Goal: Register for event/course: Sign up to attend an event or enroll in a course

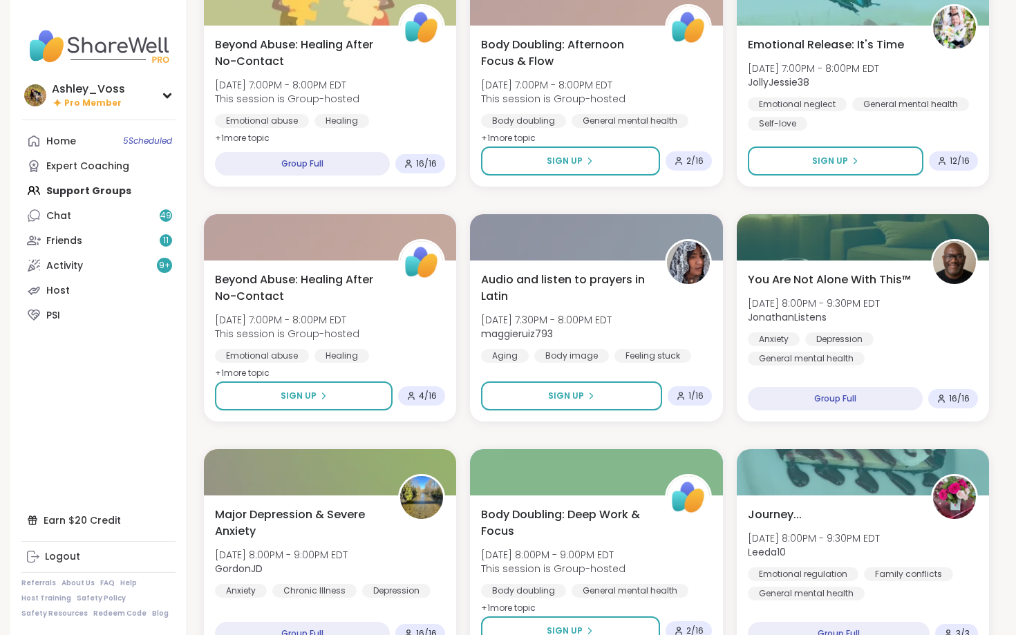
scroll to position [669, 0]
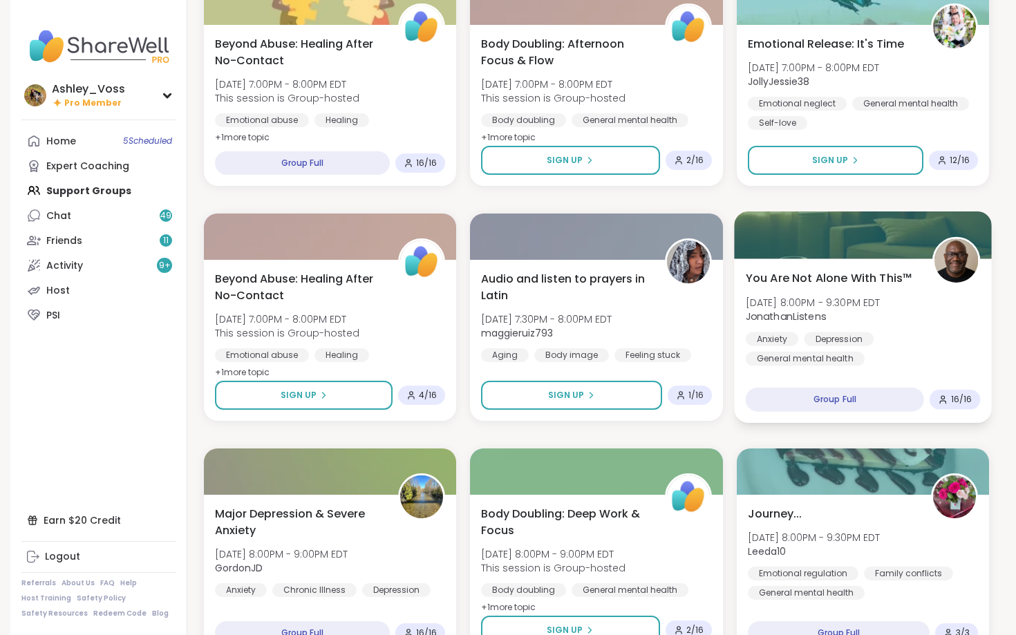
click at [871, 349] on div "Anxiety [MEDICAL_DATA] General mental health" at bounding box center [862, 349] width 235 height 34
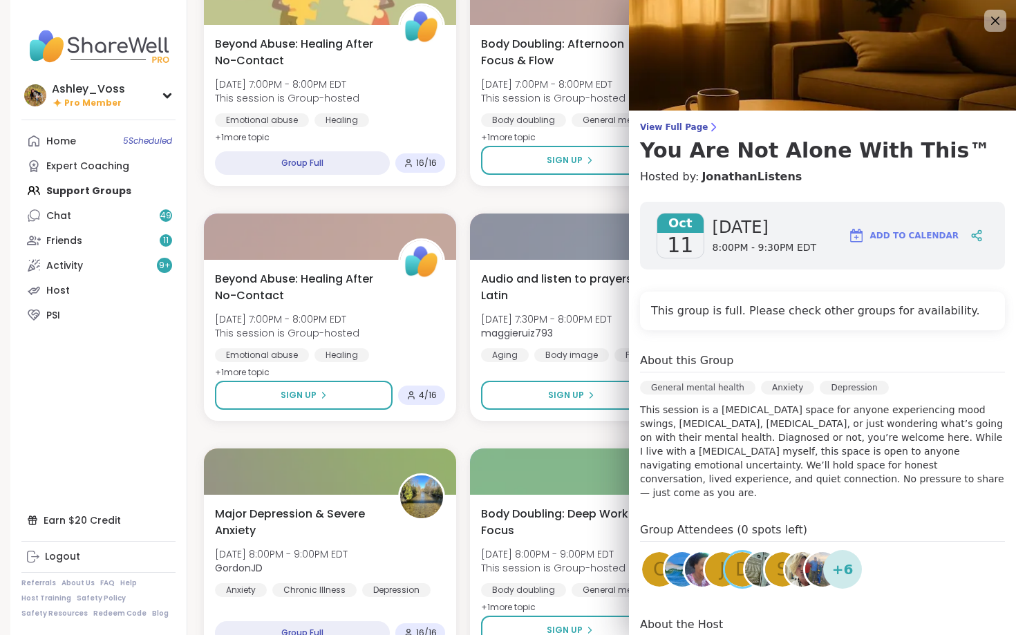
scroll to position [0, 0]
click at [994, 23] on icon at bounding box center [995, 21] width 9 height 9
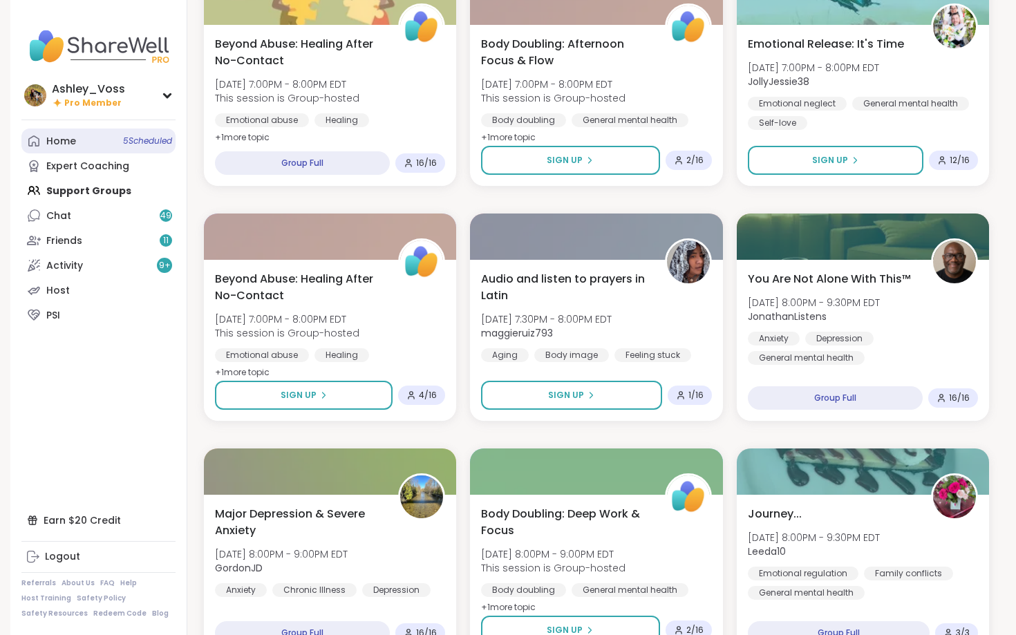
click at [97, 140] on link "Home 5 Scheduled" at bounding box center [98, 141] width 154 height 25
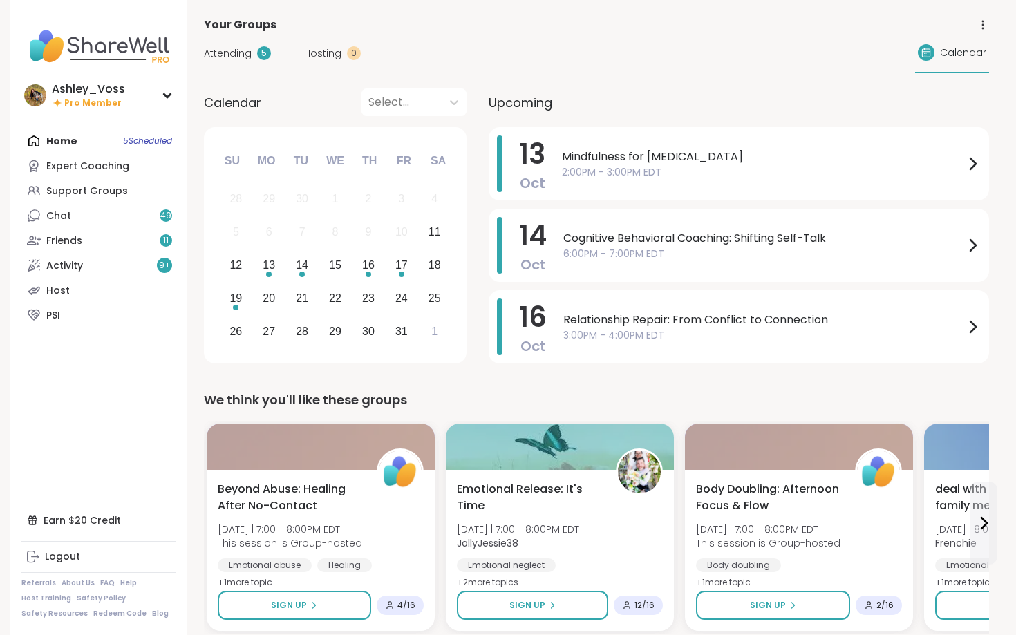
click at [252, 55] on div "Attending 5" at bounding box center [237, 53] width 67 height 15
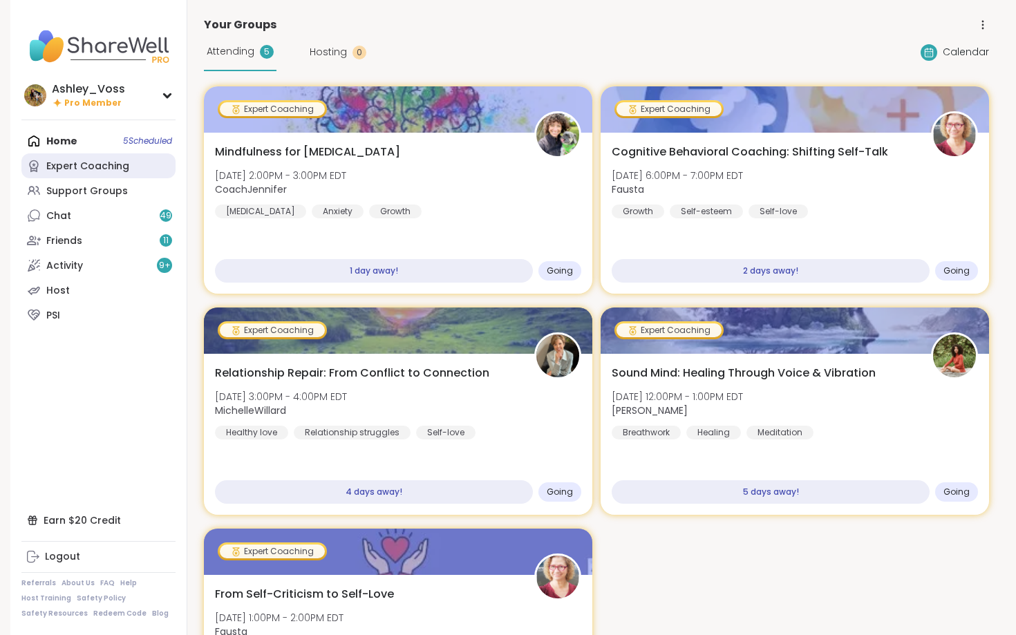
click at [68, 160] on div "Expert Coaching" at bounding box center [87, 167] width 83 height 14
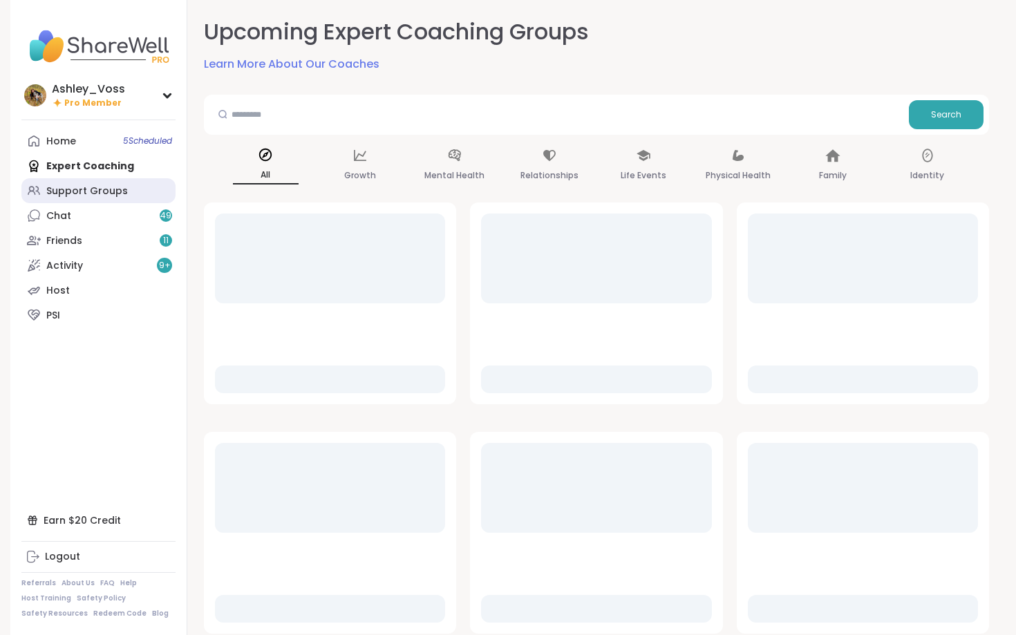
click at [70, 189] on div "Support Groups" at bounding box center [87, 192] width 82 height 14
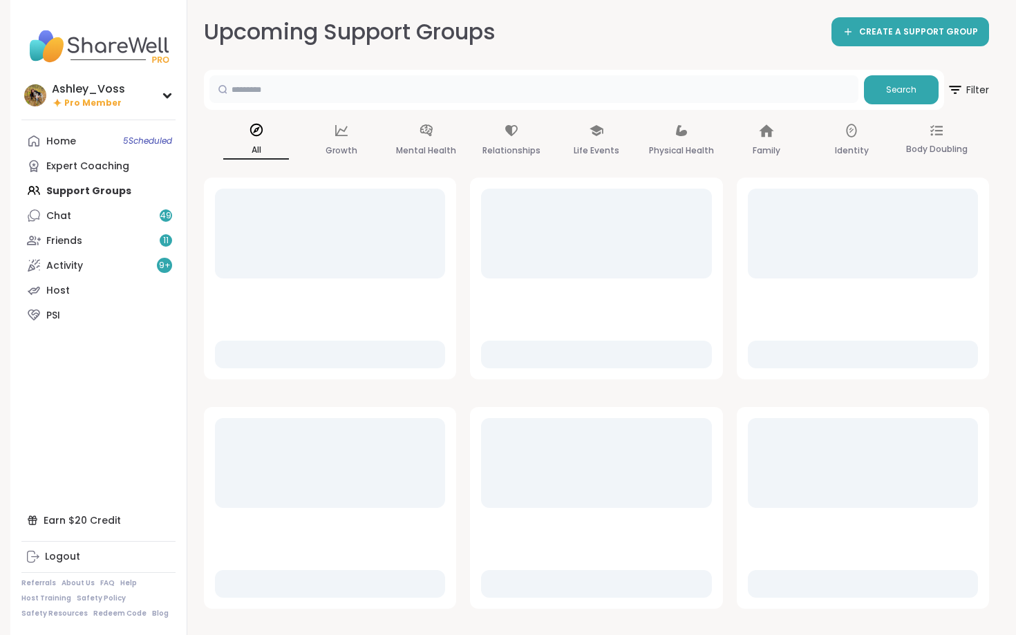
click at [276, 87] on input "text" at bounding box center [533, 89] width 649 height 28
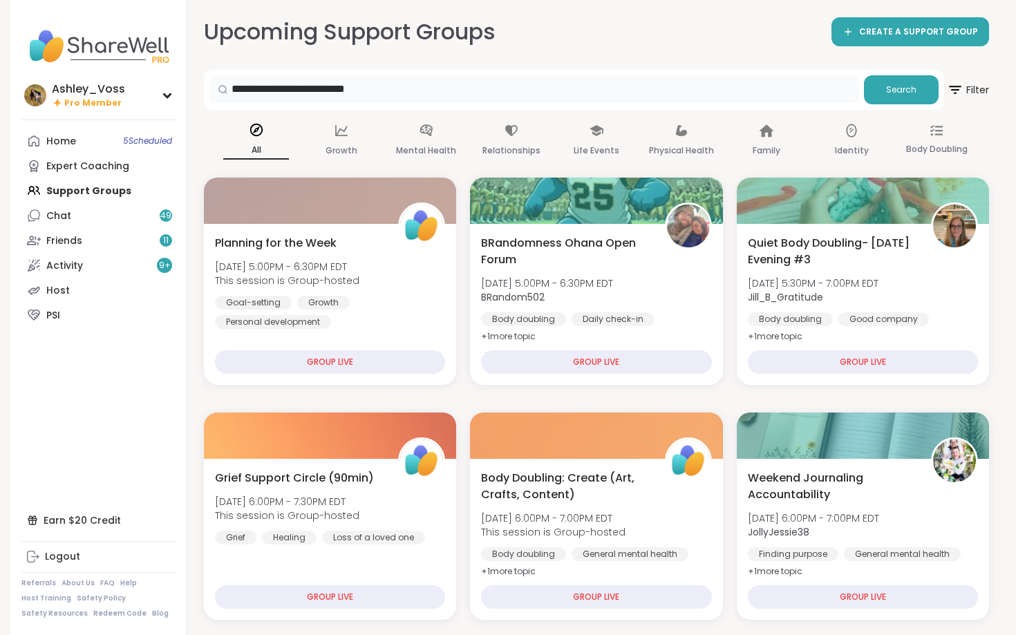
type input "**********"
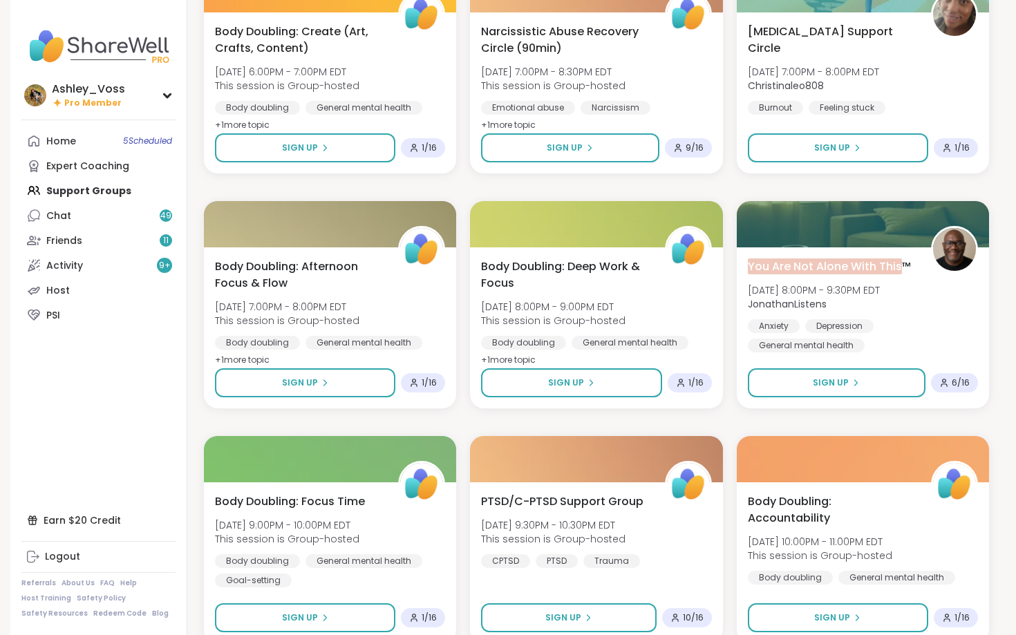
scroll to position [2105, 0]
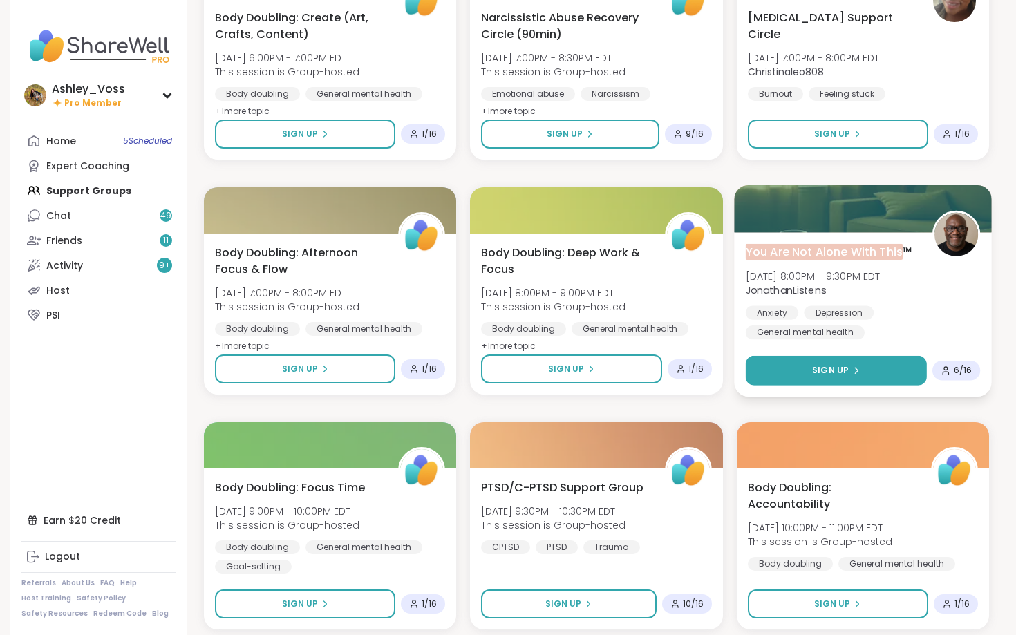
click at [784, 369] on button "Sign Up" at bounding box center [835, 371] width 181 height 30
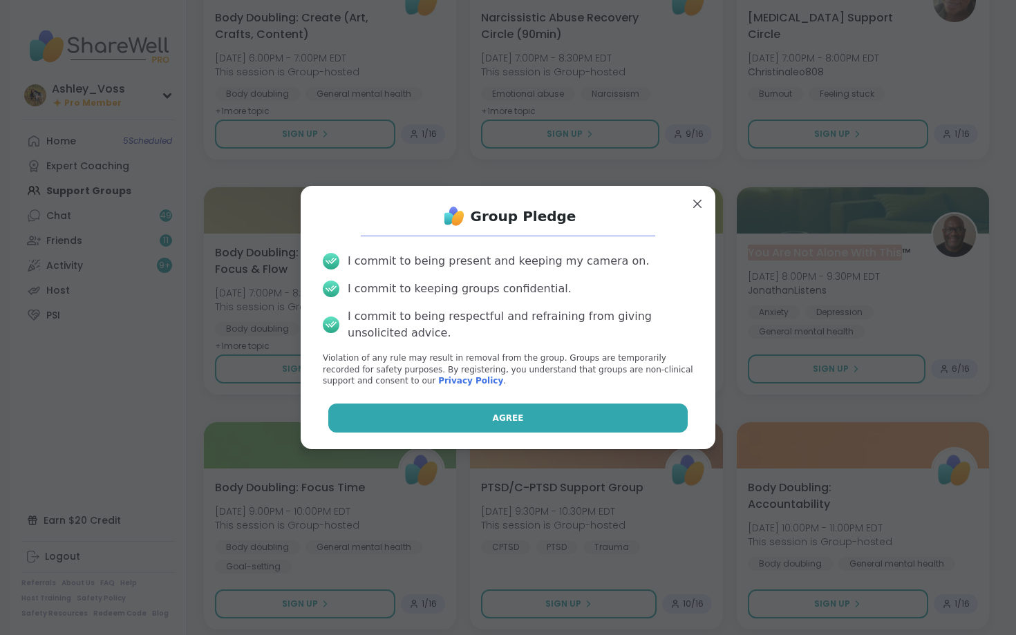
click at [665, 422] on button "Agree" at bounding box center [508, 418] width 360 height 29
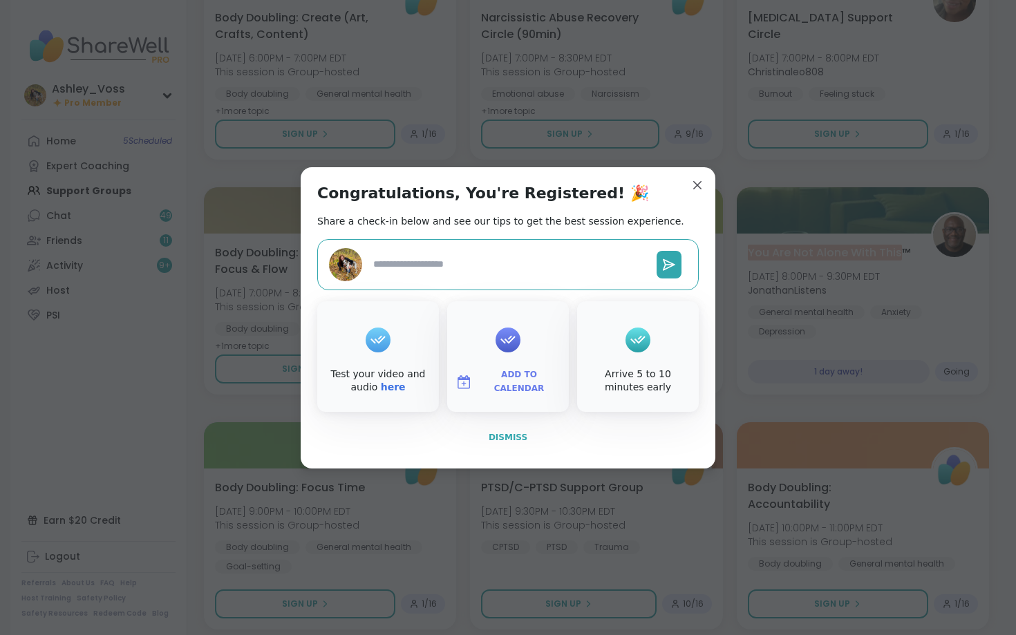
click at [517, 433] on span "Dismiss" at bounding box center [508, 438] width 39 height 10
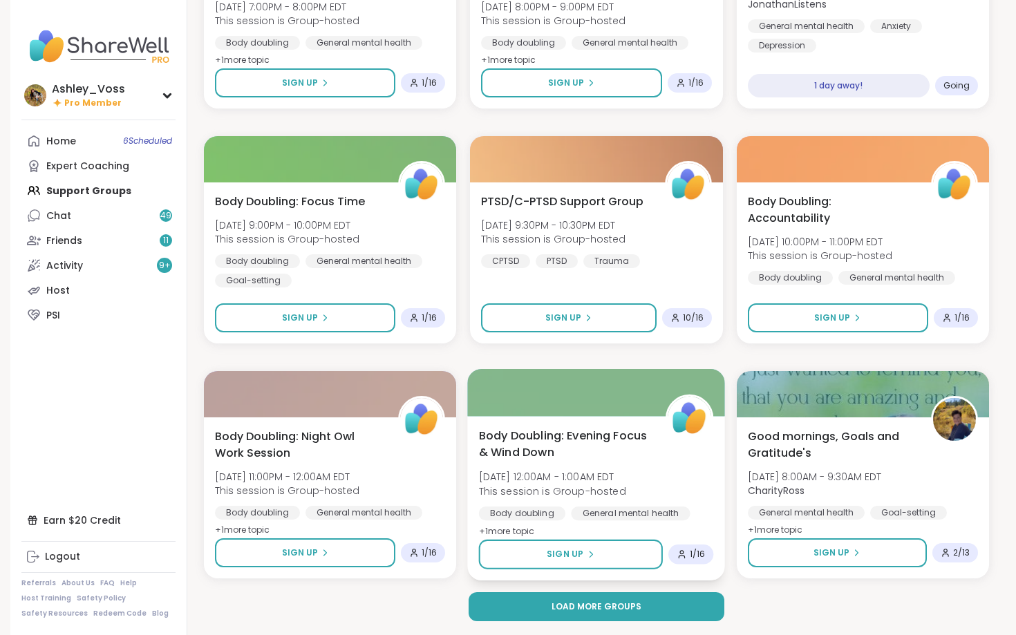
scroll to position [2390, 0]
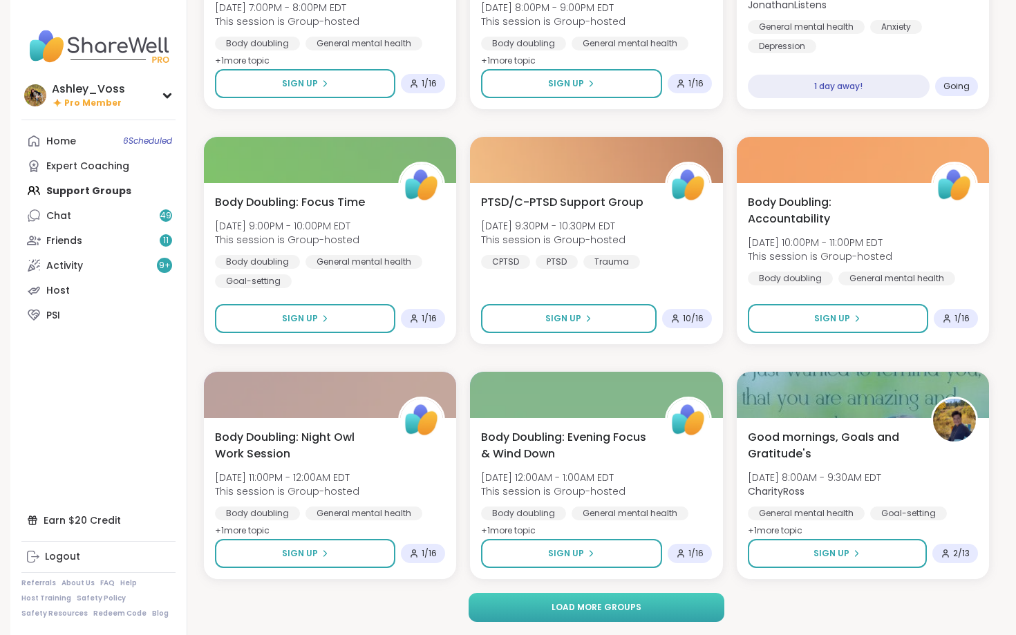
click at [706, 604] on button "Load more groups" at bounding box center [597, 607] width 256 height 29
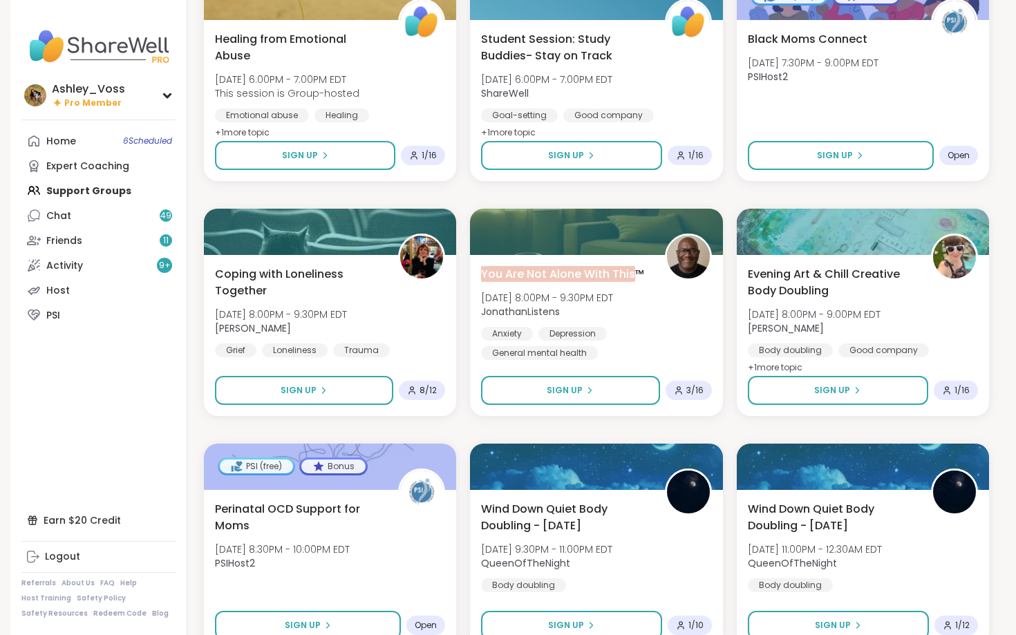
scroll to position [4669, 0]
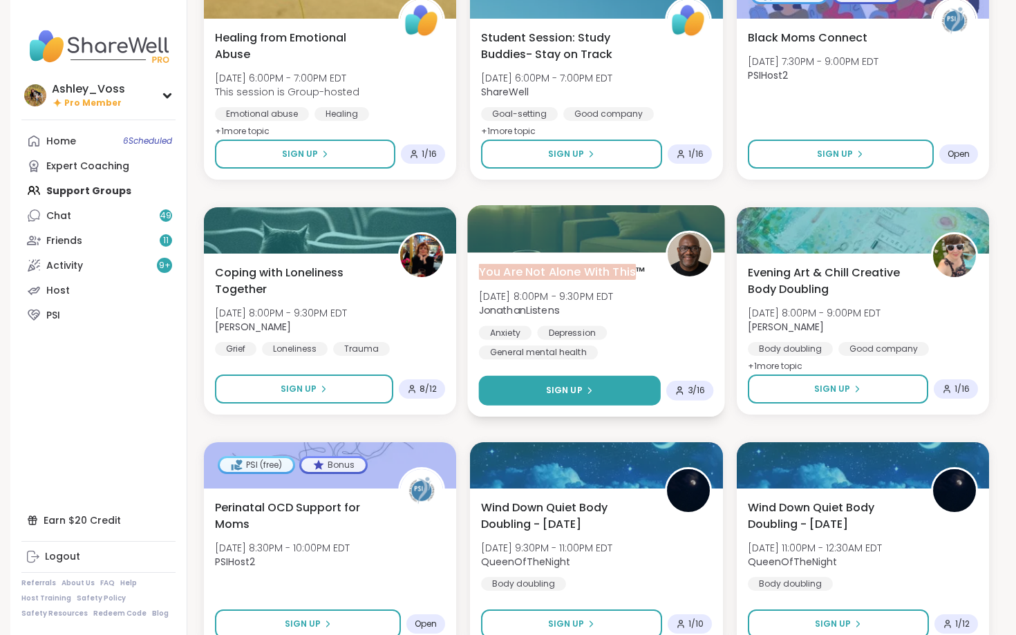
click at [530, 393] on button "Sign Up" at bounding box center [570, 391] width 182 height 30
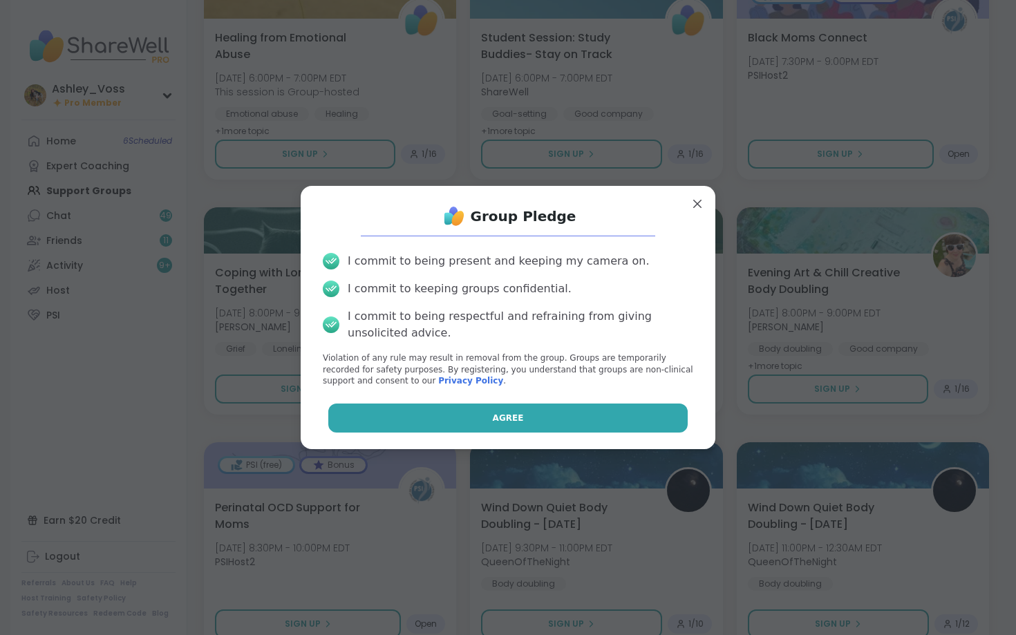
click at [530, 420] on button "Agree" at bounding box center [508, 418] width 360 height 29
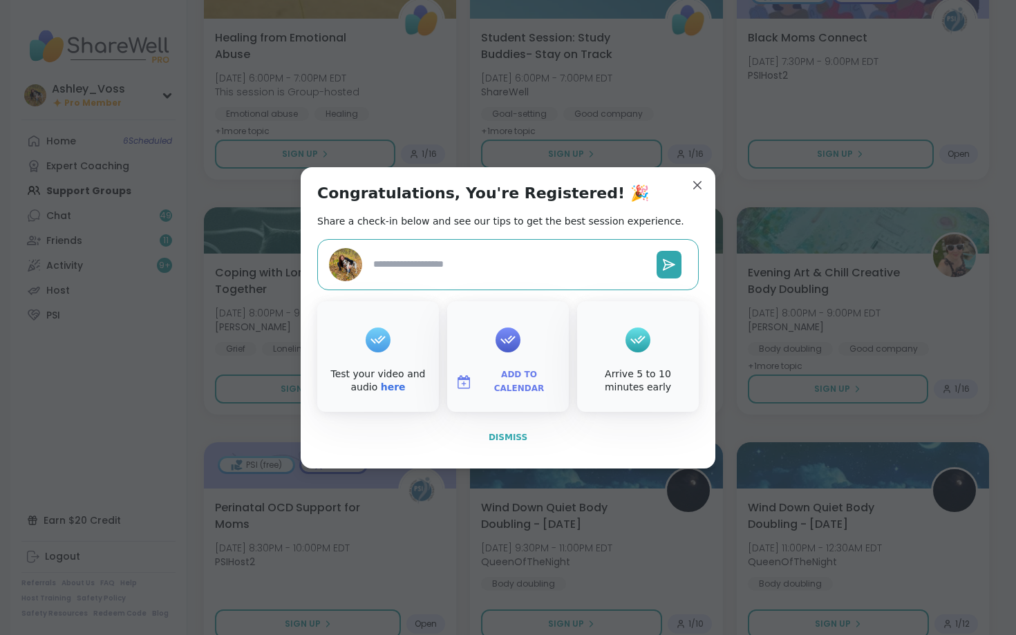
click at [518, 433] on span "Dismiss" at bounding box center [508, 438] width 39 height 10
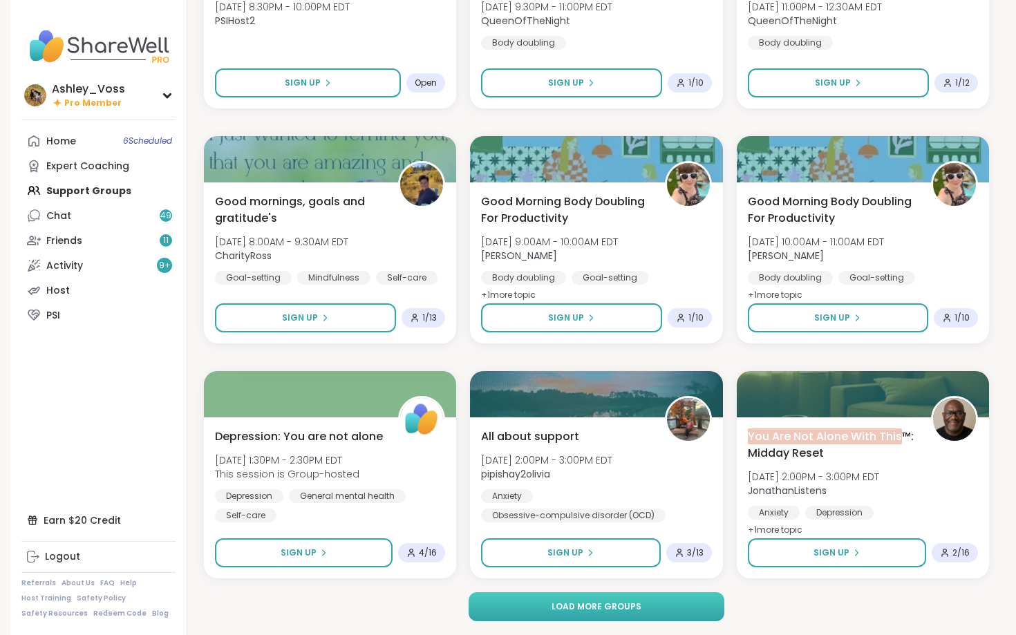
scroll to position [5210, 0]
click at [699, 610] on button "Load more groups" at bounding box center [597, 607] width 256 height 29
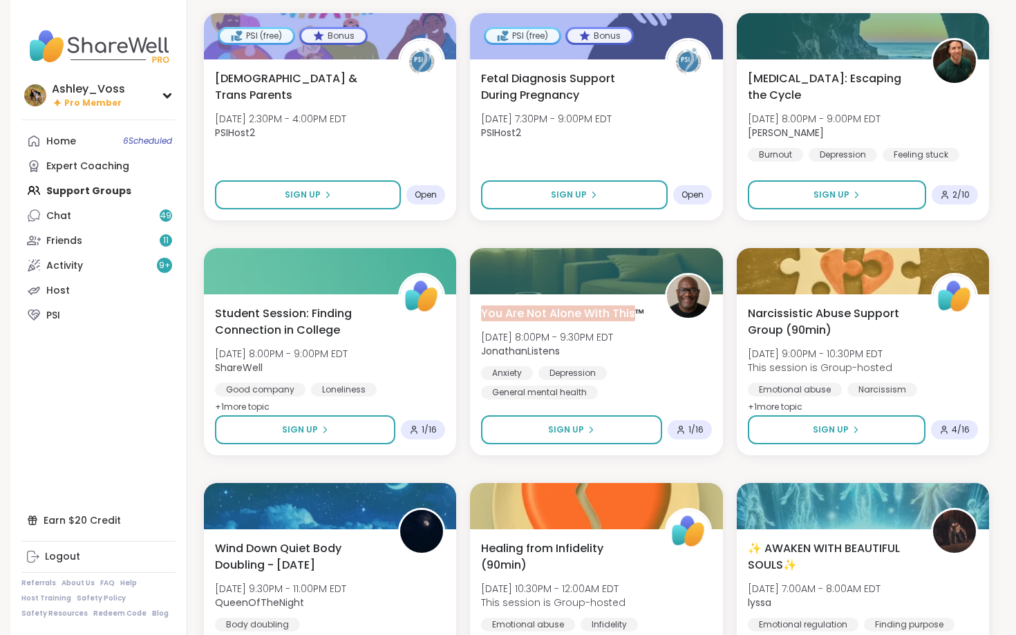
scroll to position [5804, 0]
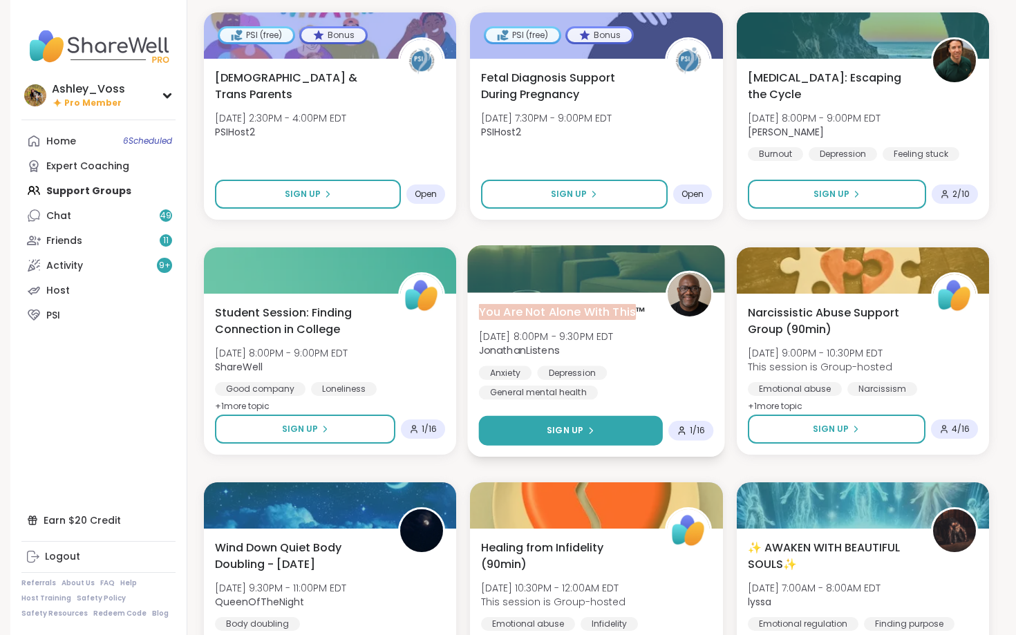
click at [639, 437] on button "Sign Up" at bounding box center [571, 431] width 185 height 30
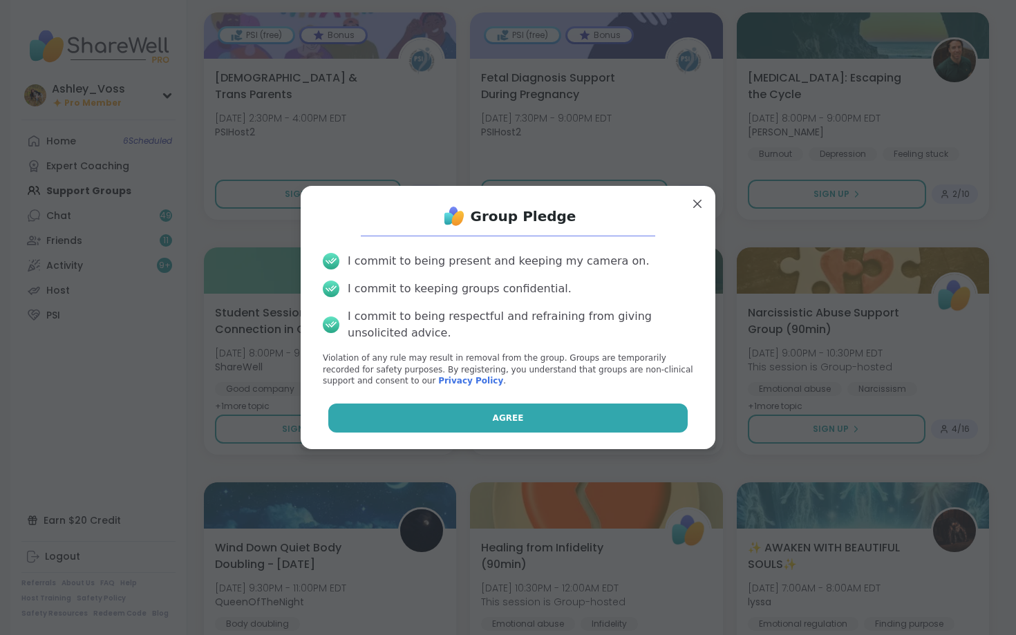
click at [632, 415] on button "Agree" at bounding box center [508, 418] width 360 height 29
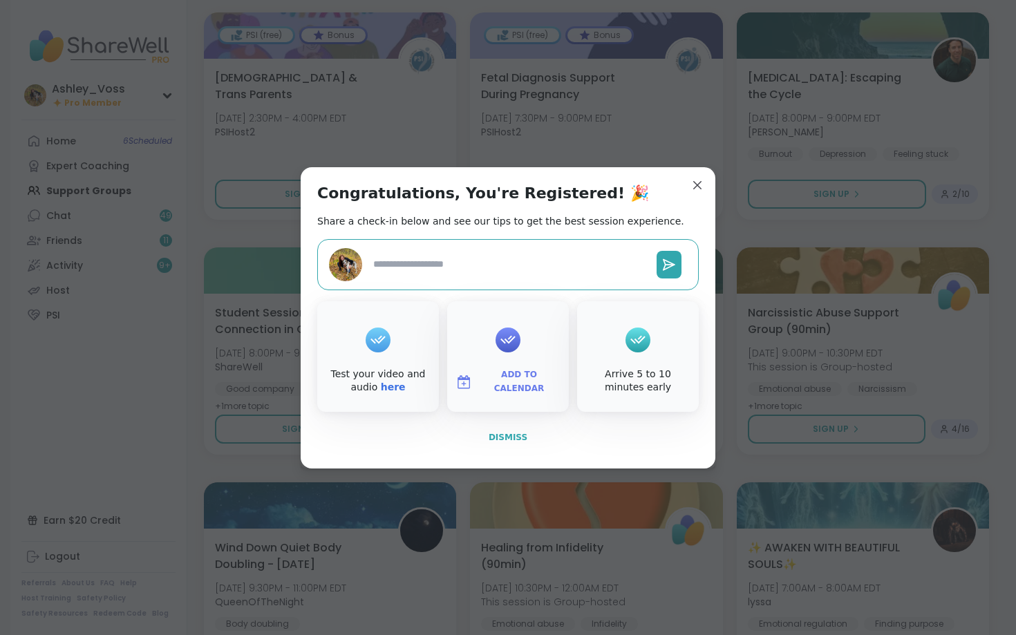
click at [512, 435] on span "Dismiss" at bounding box center [508, 438] width 39 height 10
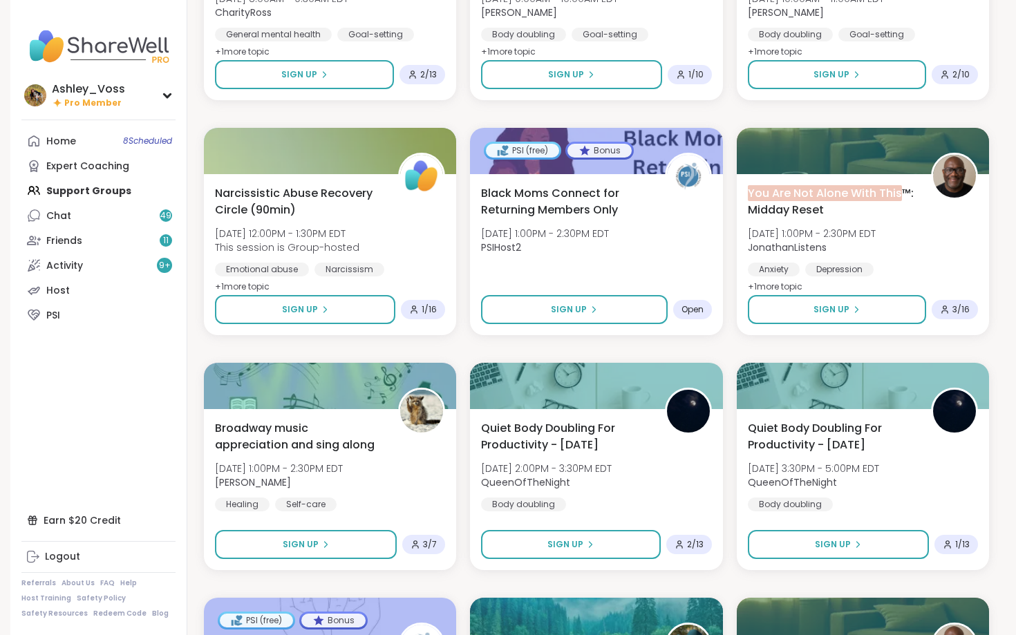
scroll to position [6643, 0]
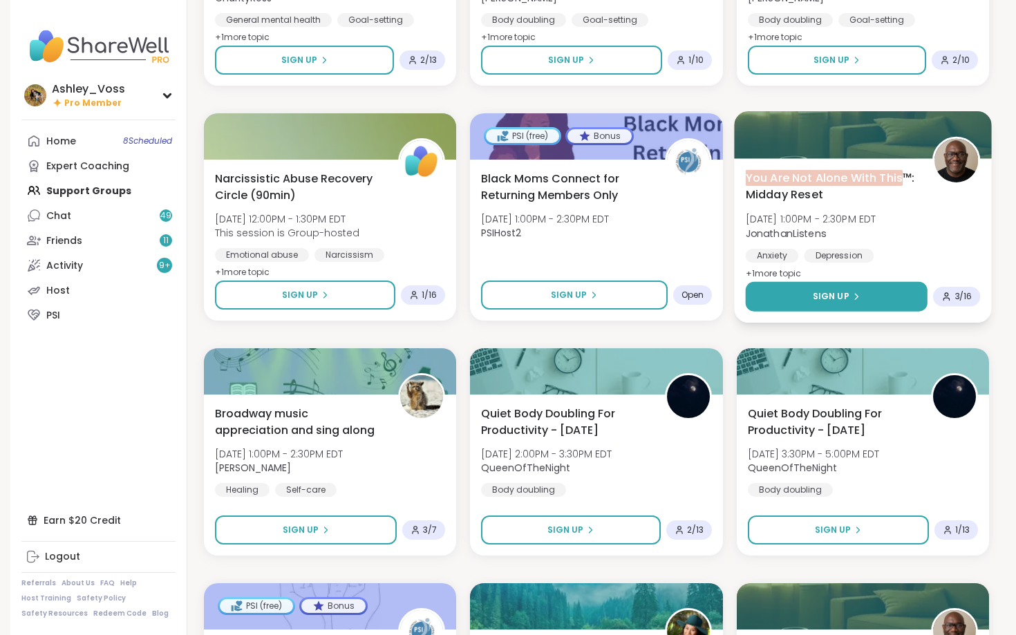
click at [858, 300] on icon at bounding box center [856, 296] width 8 height 8
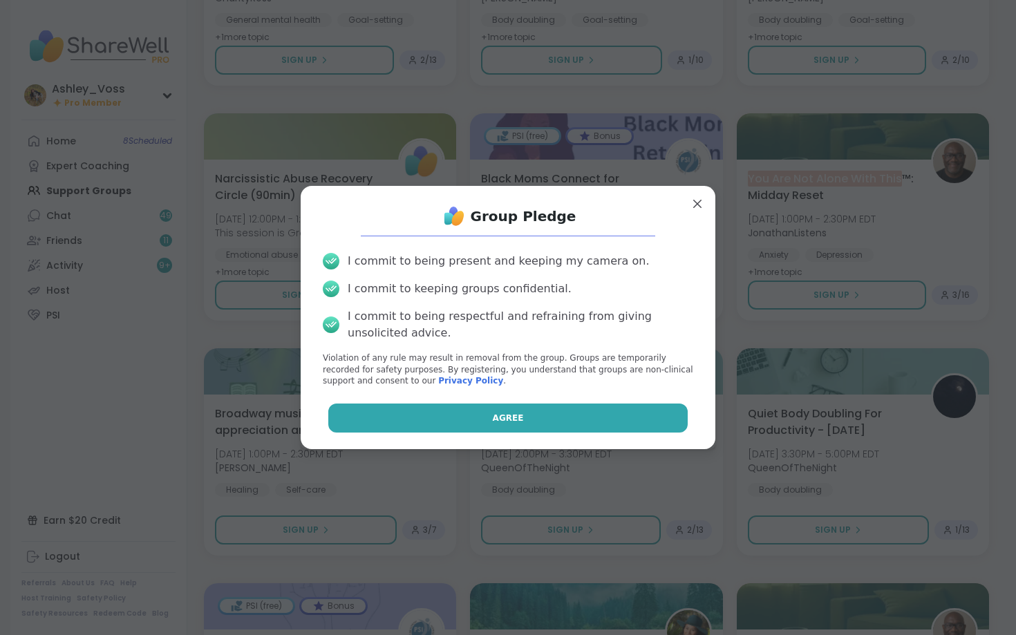
click at [615, 413] on button "Agree" at bounding box center [508, 418] width 360 height 29
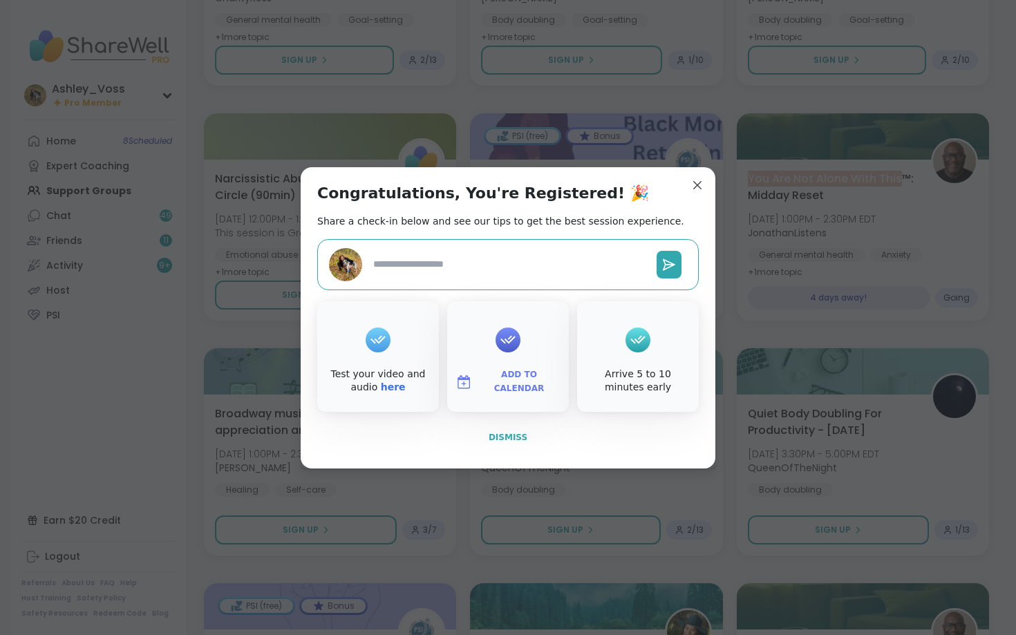
click at [513, 438] on span "Dismiss" at bounding box center [508, 438] width 39 height 10
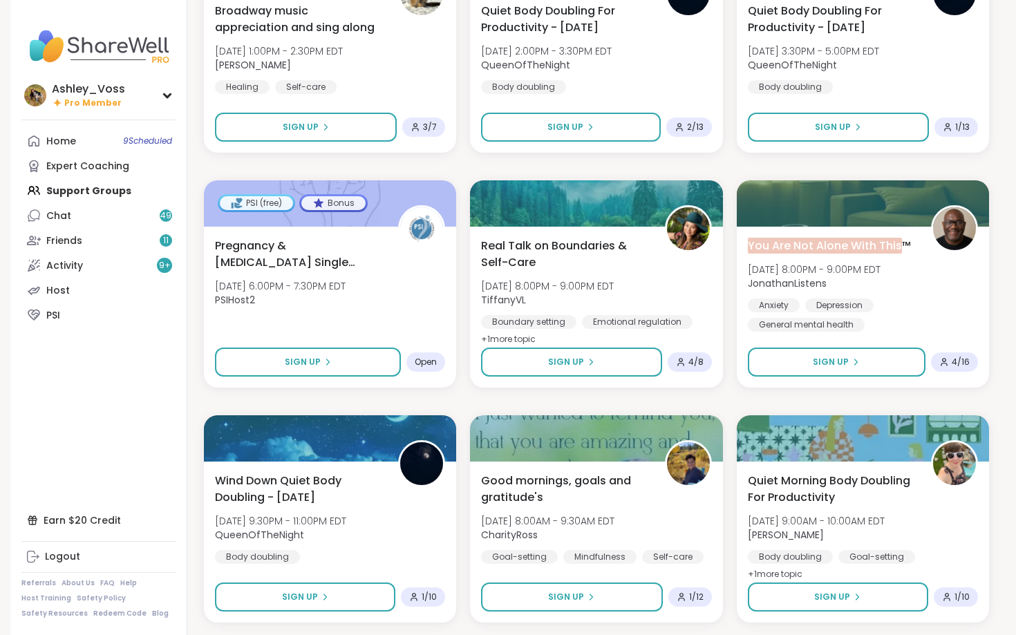
scroll to position [7048, 0]
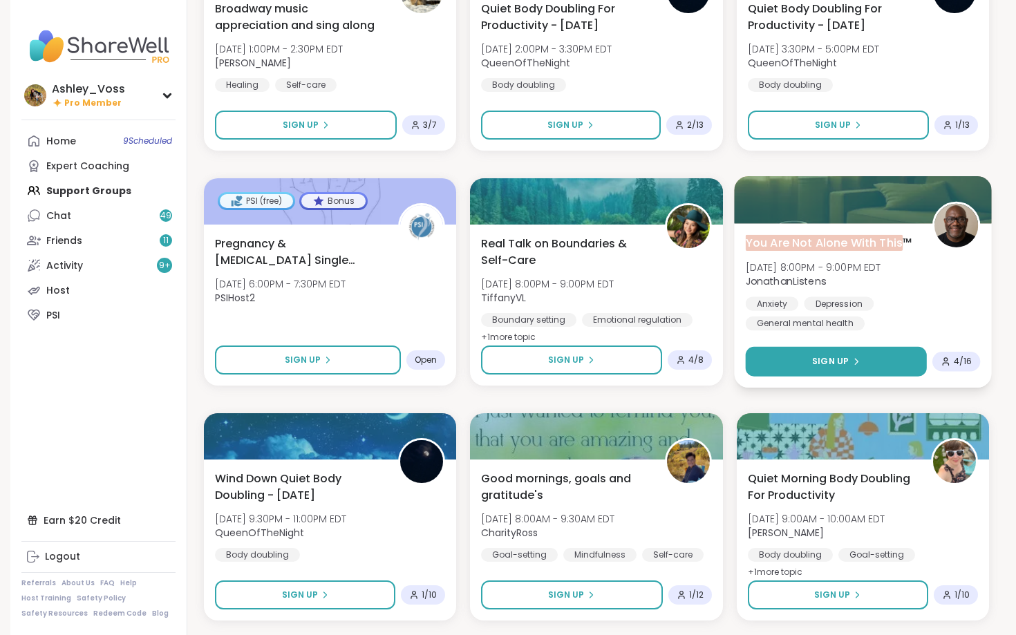
click at [798, 359] on button "Sign Up" at bounding box center [835, 362] width 181 height 30
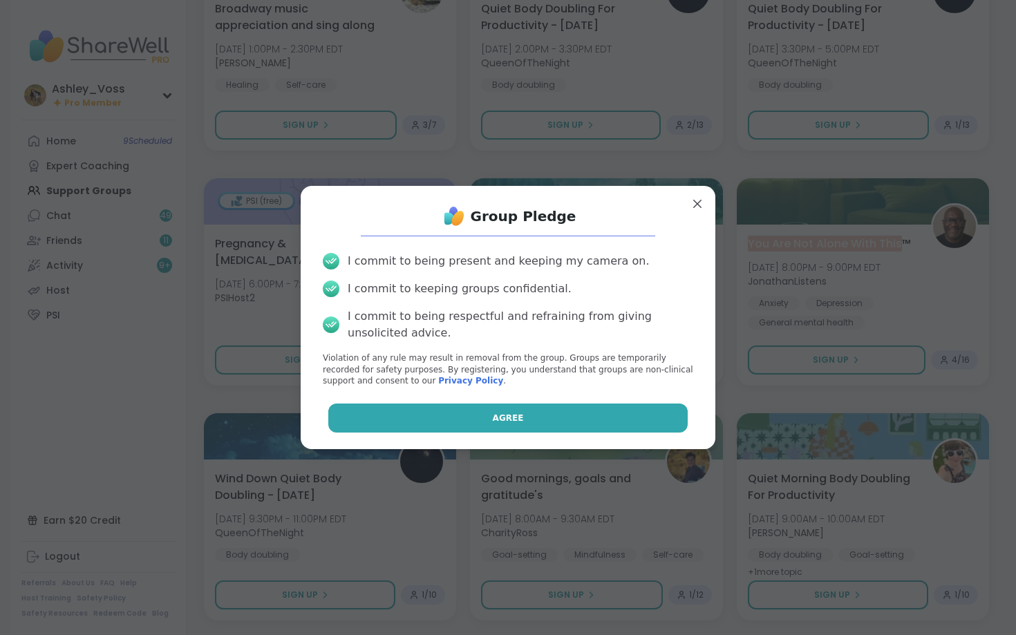
click at [589, 417] on button "Agree" at bounding box center [508, 418] width 360 height 29
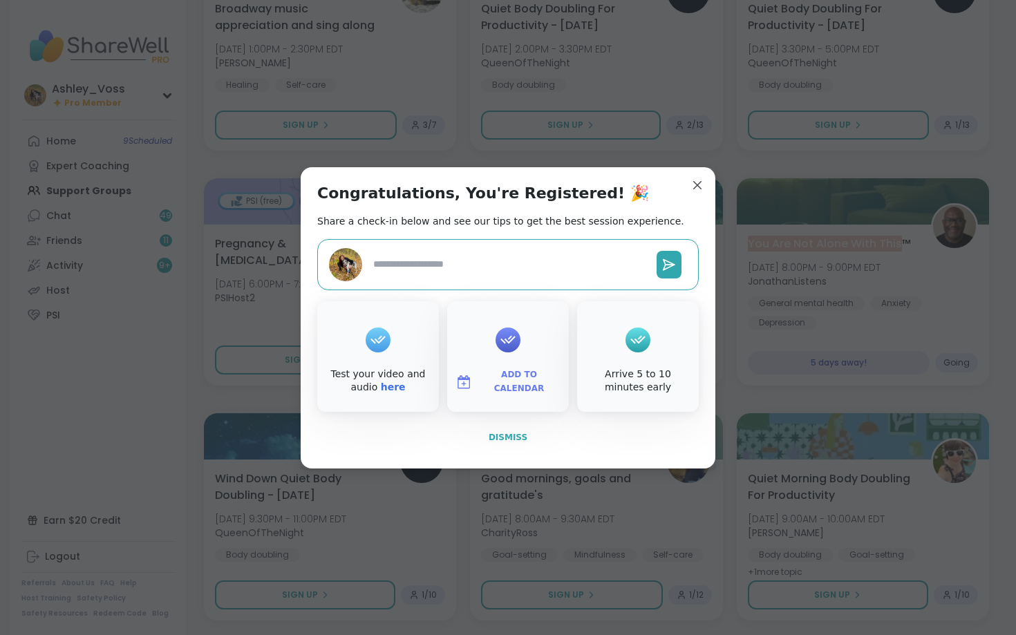
click at [501, 437] on span "Dismiss" at bounding box center [508, 438] width 39 height 10
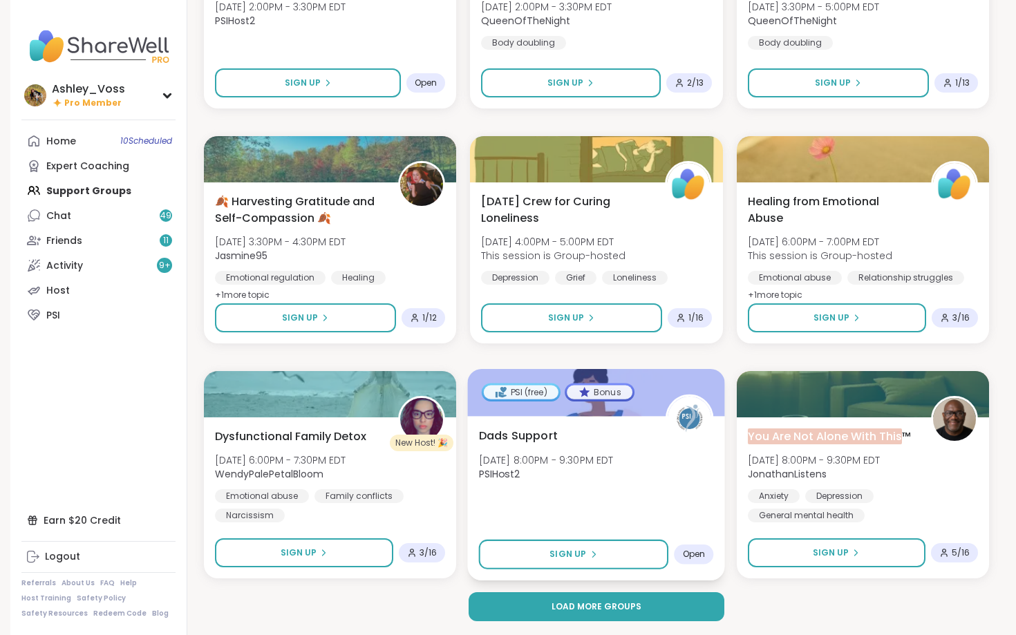
scroll to position [8029, 0]
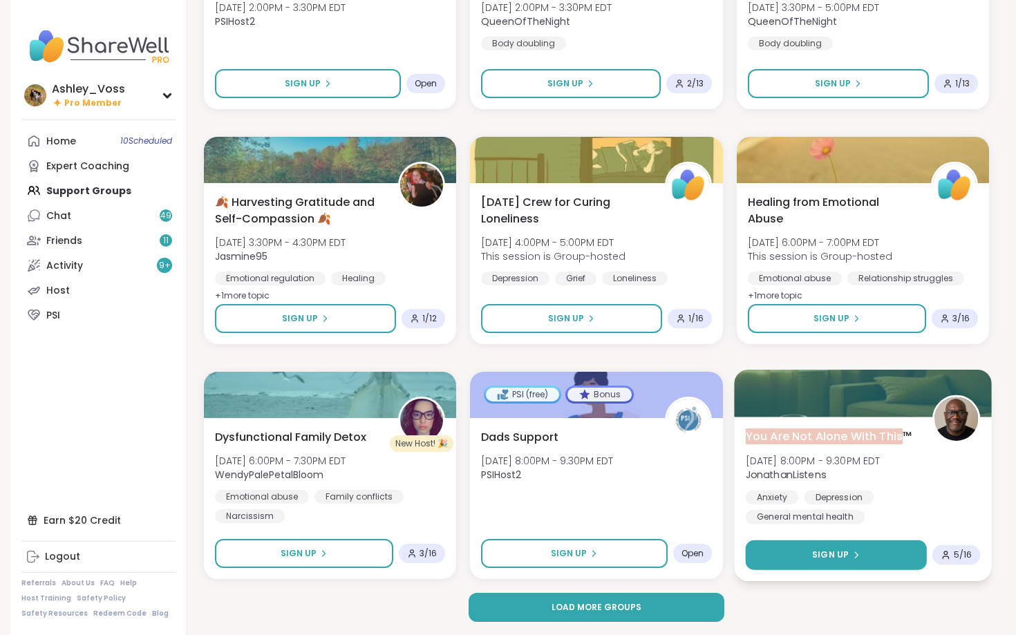
click at [797, 541] on button "Sign Up" at bounding box center [835, 555] width 181 height 30
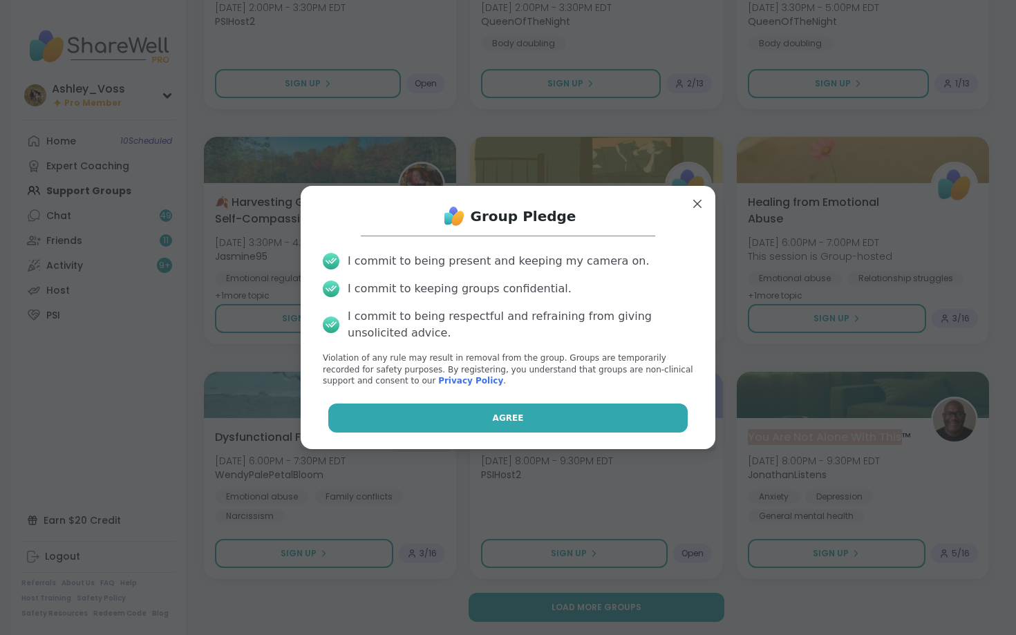
click at [638, 429] on button "Agree" at bounding box center [508, 418] width 360 height 29
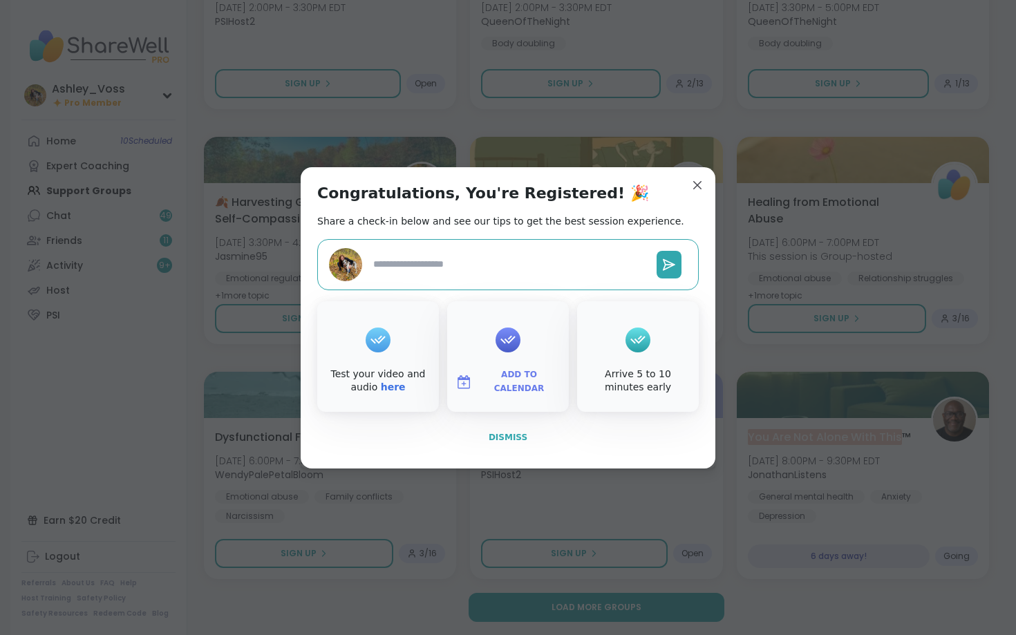
type textarea "*"
click at [522, 435] on span "Dismiss" at bounding box center [508, 438] width 39 height 10
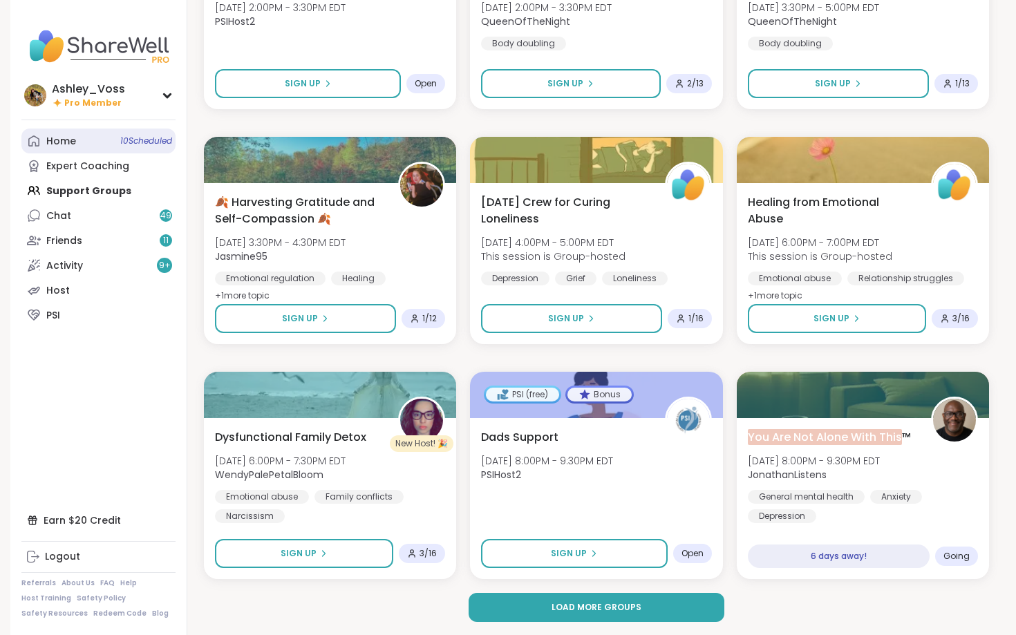
click at [79, 138] on link "Home 10 Scheduled" at bounding box center [98, 141] width 154 height 25
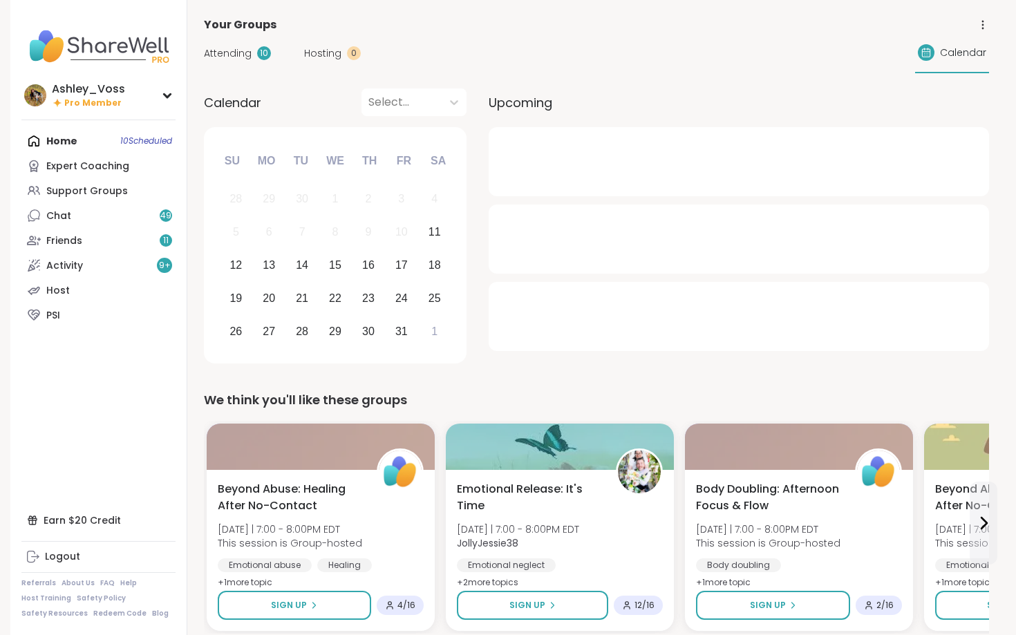
click at [227, 56] on span "Attending" at bounding box center [228, 53] width 48 height 15
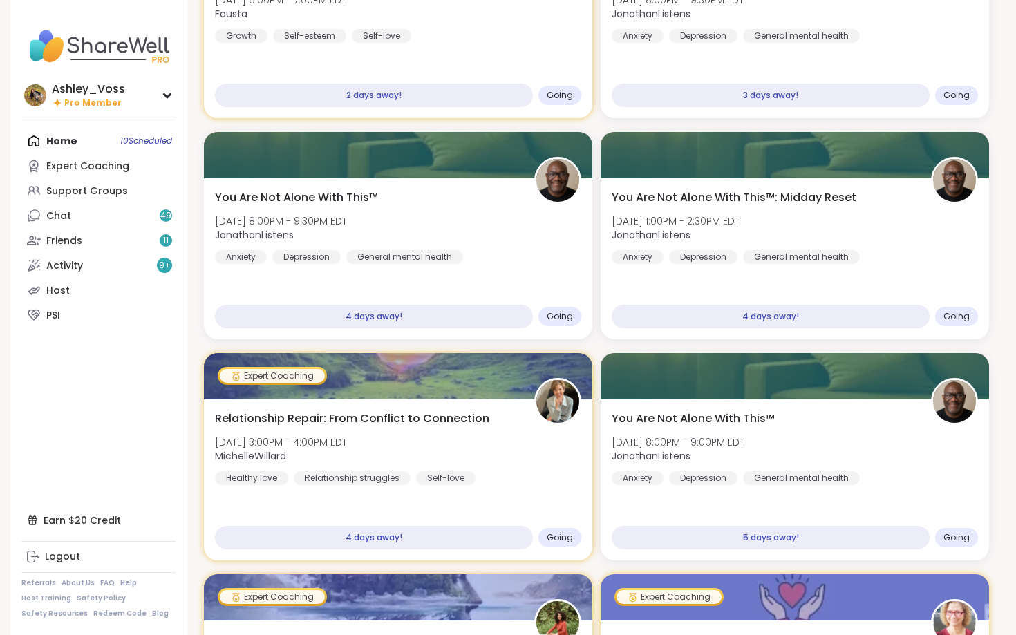
scroll to position [398, 0]
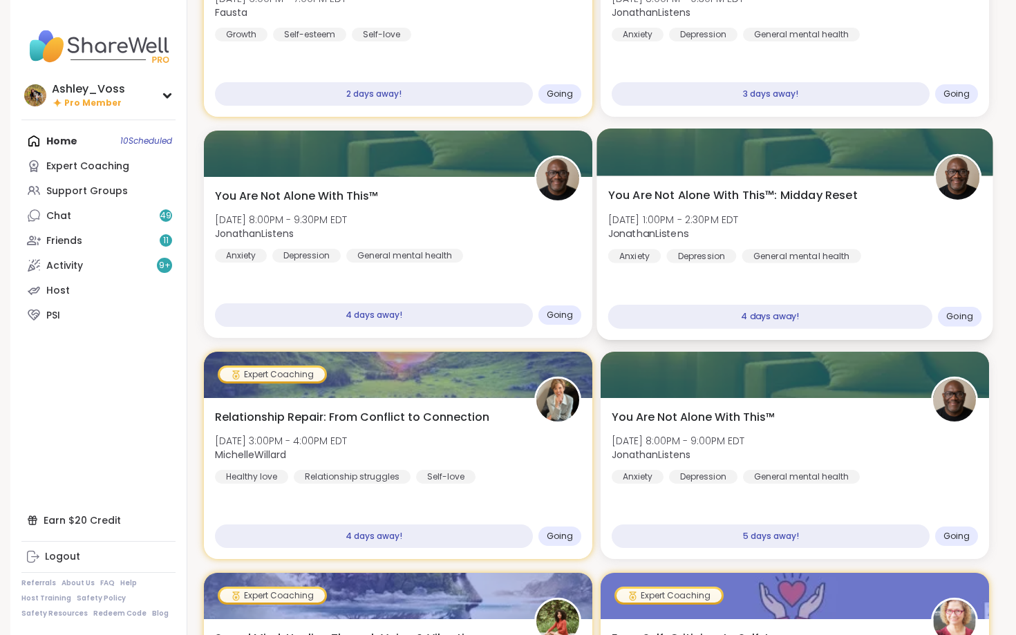
click at [970, 315] on span "Going" at bounding box center [959, 316] width 27 height 11
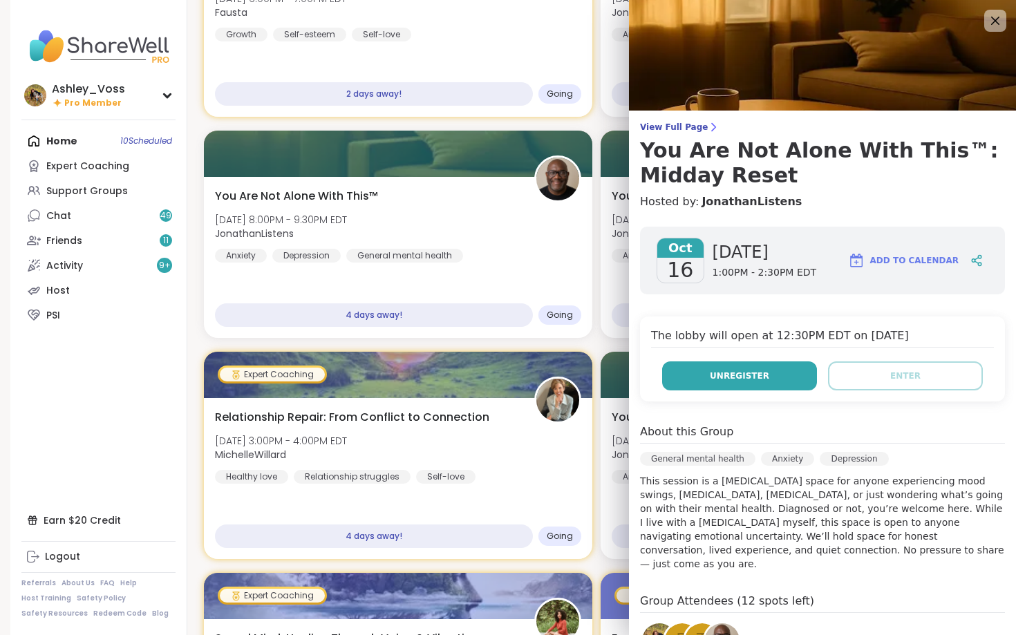
click at [759, 373] on span "Unregister" at bounding box center [739, 376] width 59 height 12
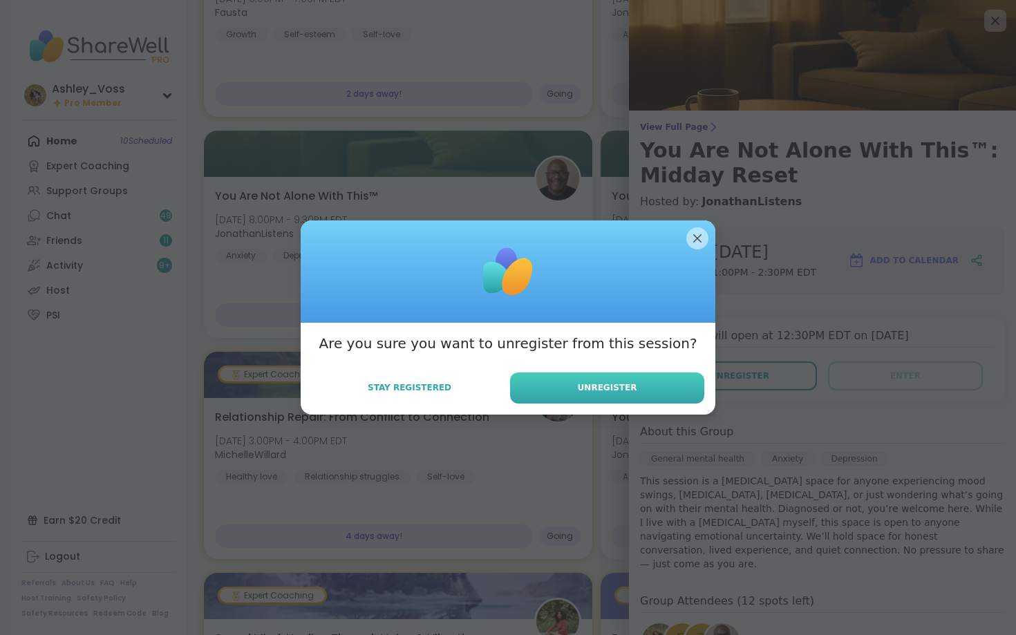
click at [693, 381] on button "Unregister" at bounding box center [607, 387] width 194 height 31
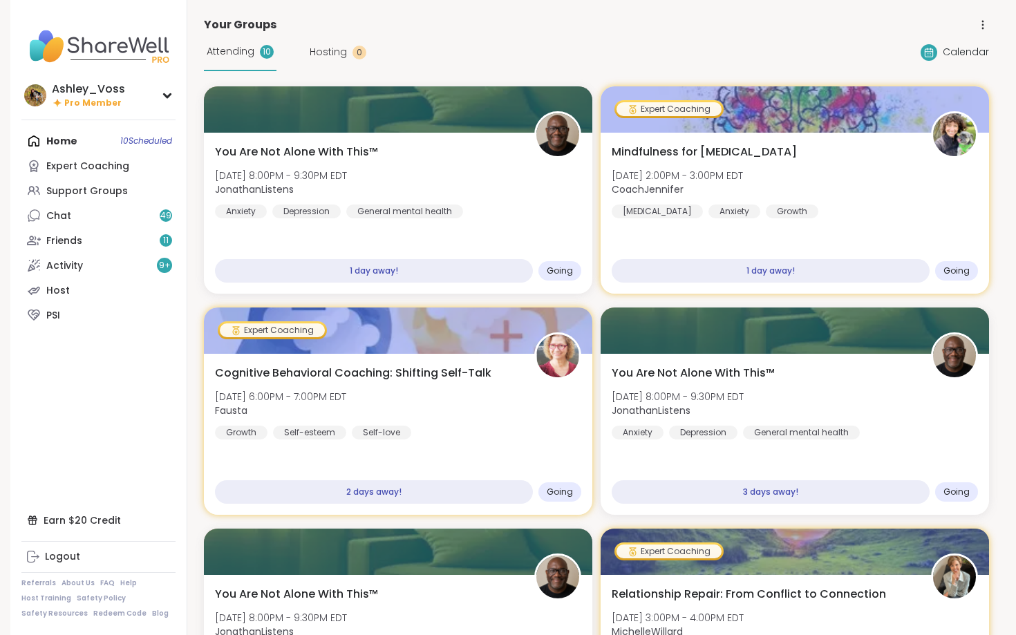
scroll to position [0, 0]
click at [102, 187] on div "Support Groups" at bounding box center [87, 192] width 82 height 14
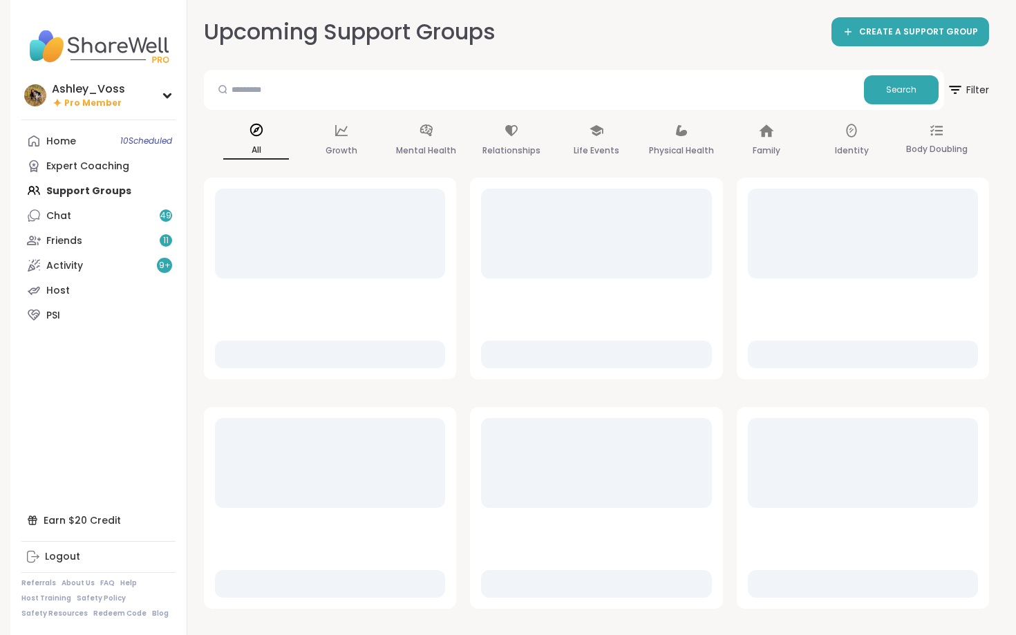
click at [334, 71] on div "Search" at bounding box center [574, 90] width 740 height 40
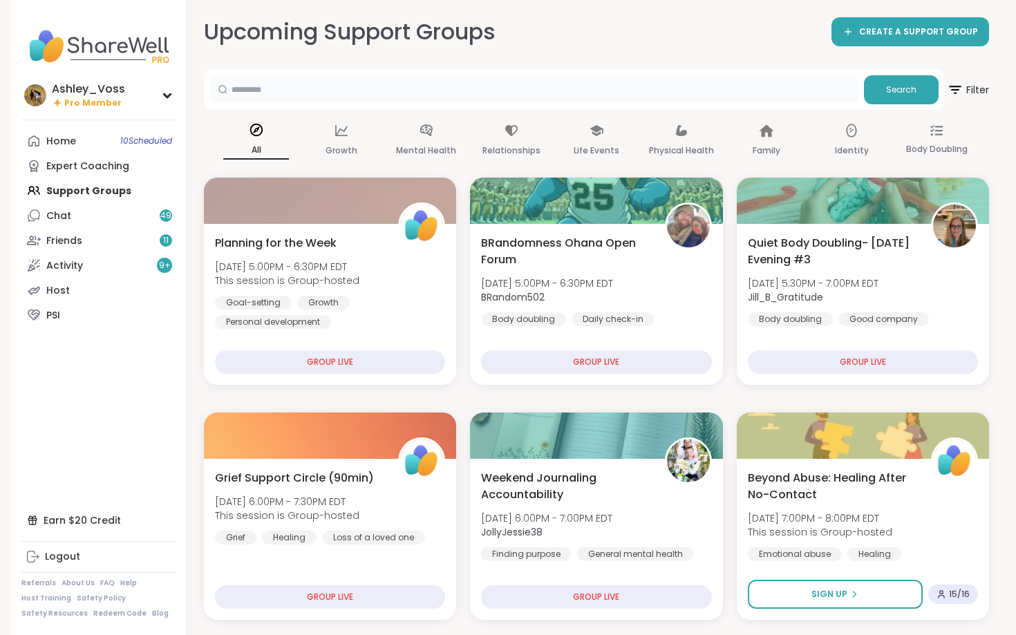
click at [330, 86] on input "text" at bounding box center [533, 89] width 649 height 28
type input "**********"
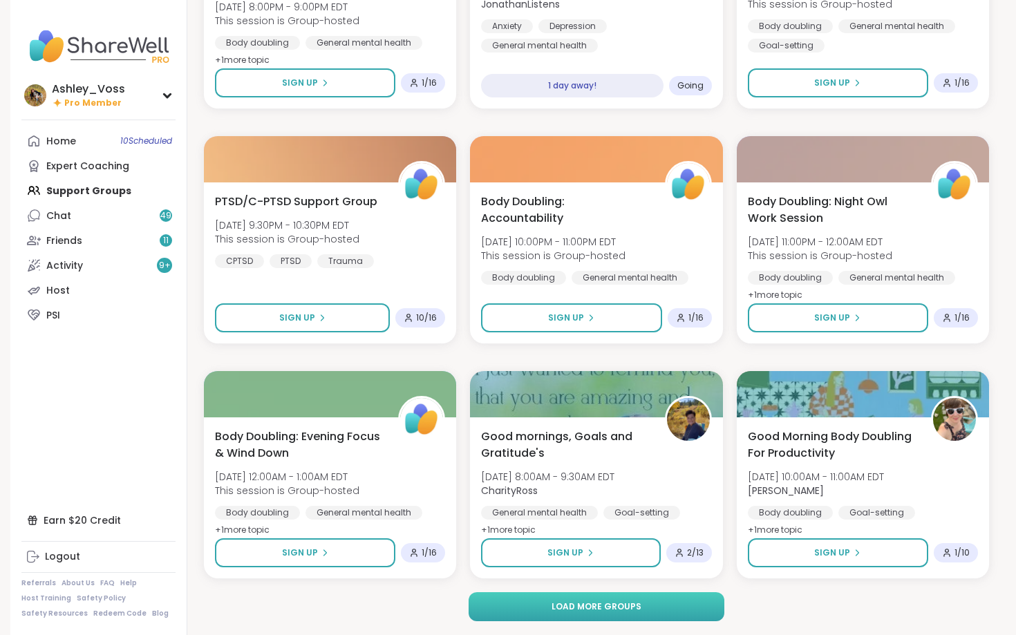
scroll to position [2390, 0]
click at [597, 600] on button "Load more groups" at bounding box center [597, 607] width 256 height 29
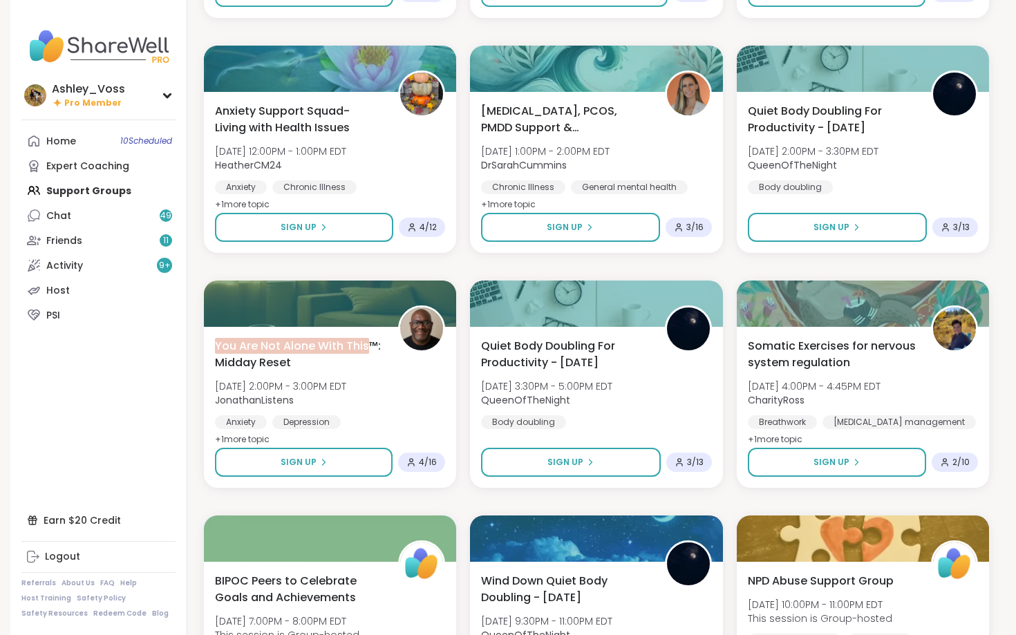
scroll to position [3182, 0]
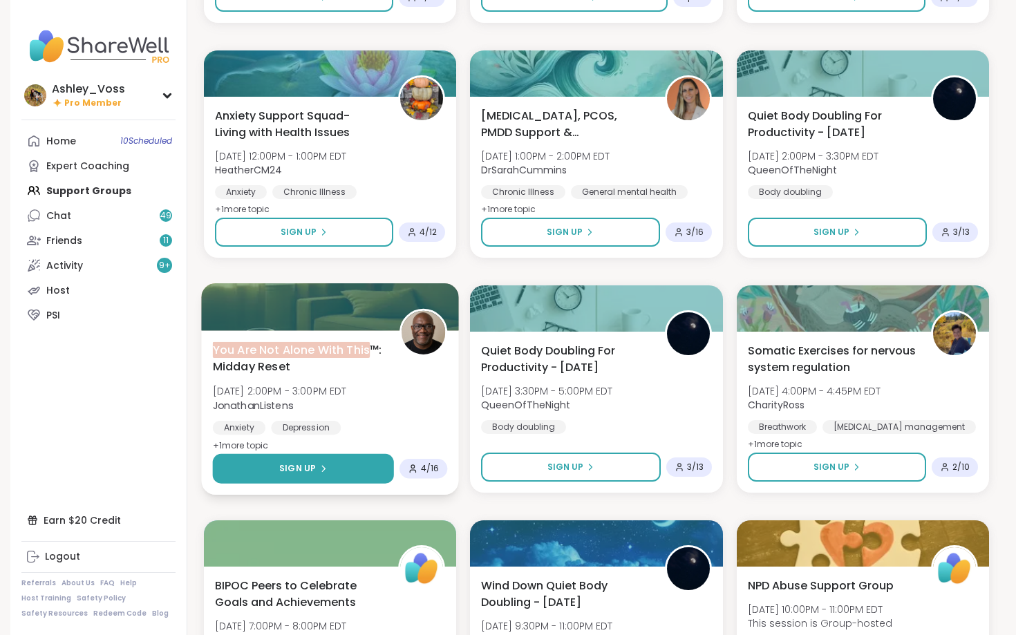
click at [341, 473] on button "Sign Up" at bounding box center [303, 469] width 181 height 30
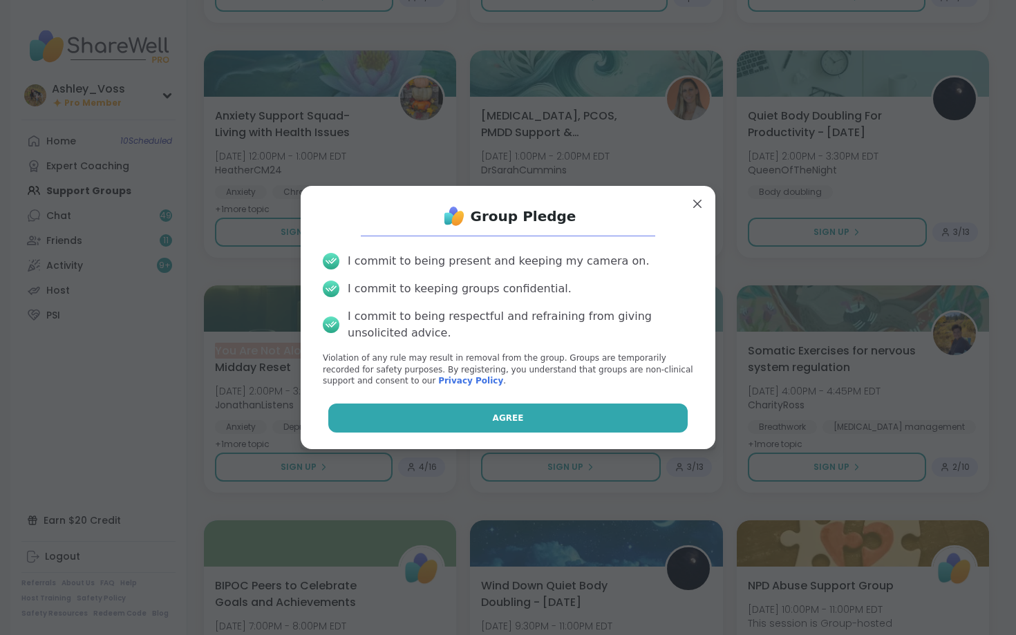
click at [459, 406] on button "Agree" at bounding box center [508, 418] width 360 height 29
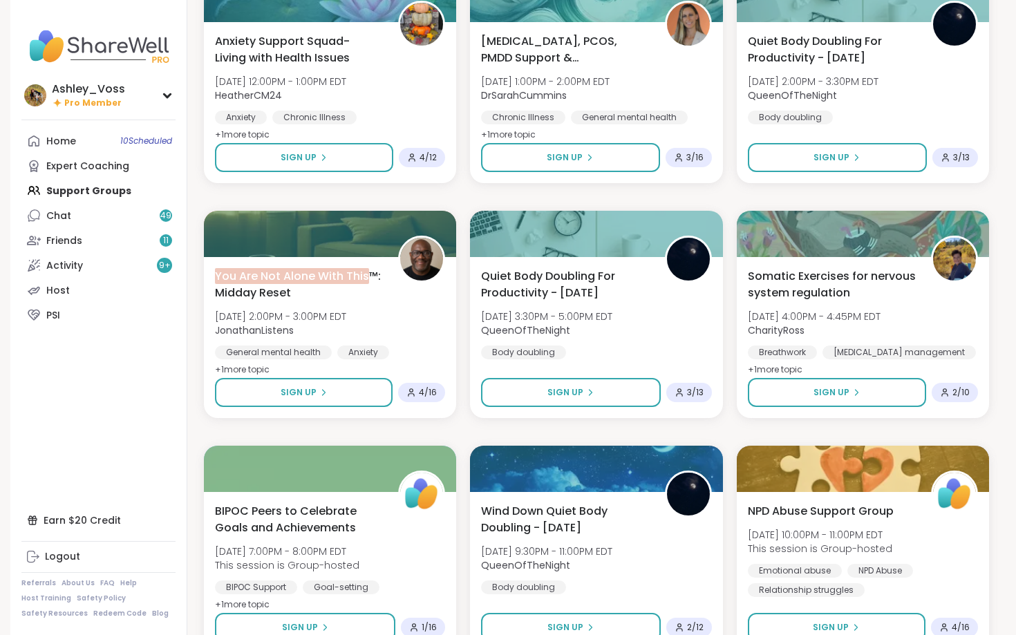
scroll to position [3438, 0]
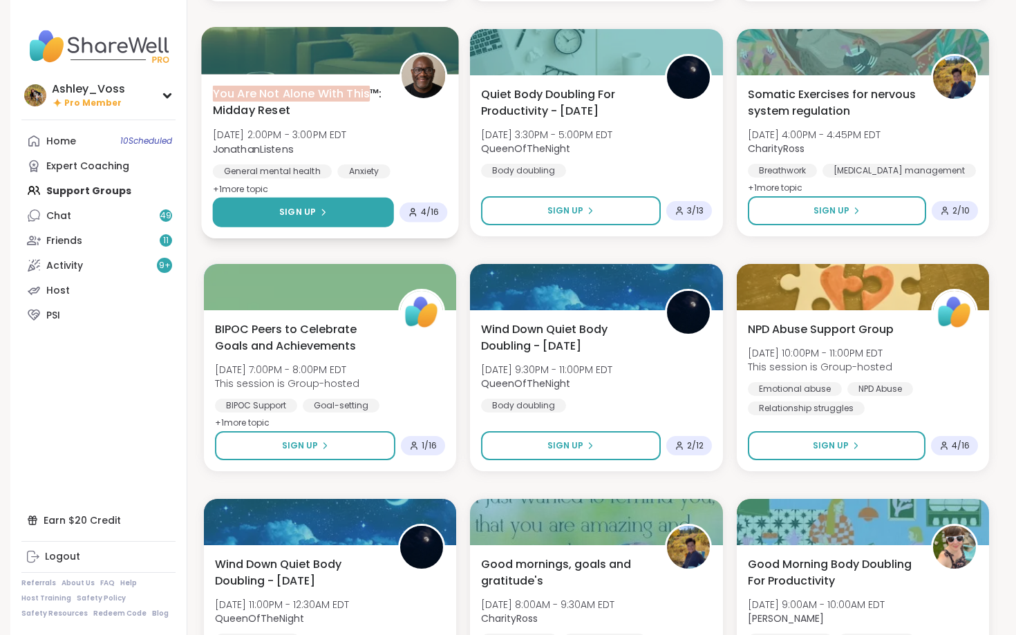
click at [358, 225] on button "Sign Up" at bounding box center [303, 213] width 181 height 30
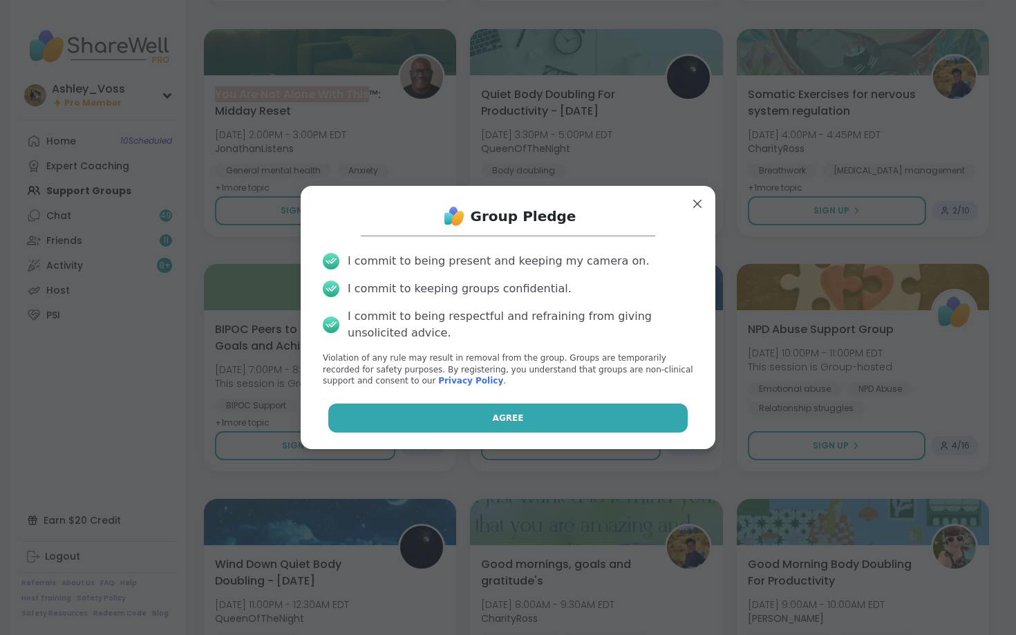
click at [481, 422] on button "Agree" at bounding box center [508, 418] width 360 height 29
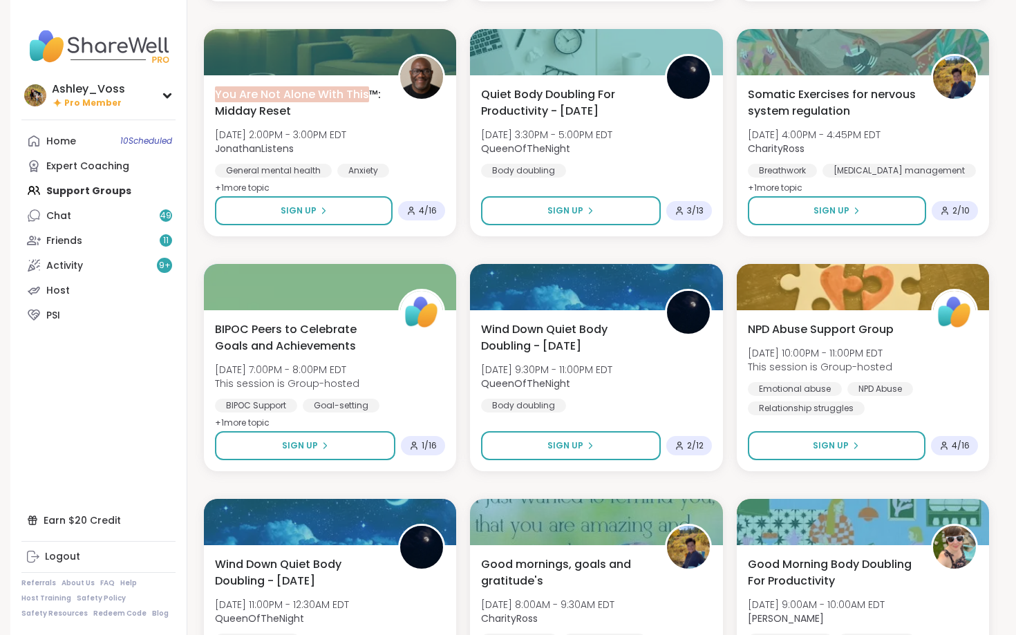
click at [88, 187] on div "Home 10 Scheduled Expert Coaching Support Groups Chat 49 Friends 11 Activity 9 …" at bounding box center [98, 228] width 154 height 199
click at [88, 158] on link "Expert Coaching" at bounding box center [98, 165] width 154 height 25
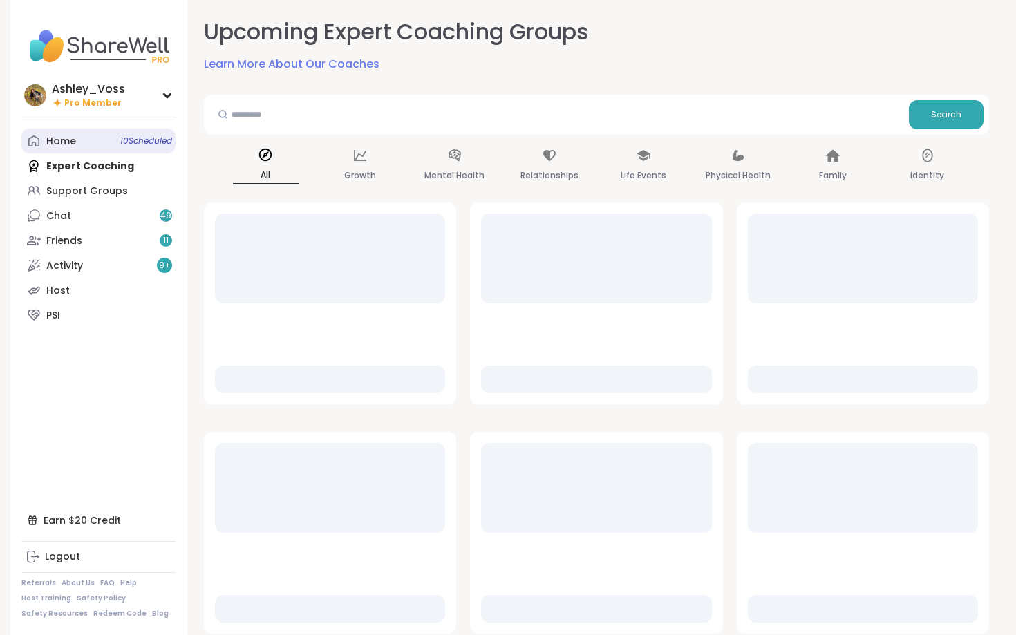
click at [88, 149] on link "Home 10 Scheduled" at bounding box center [98, 141] width 154 height 25
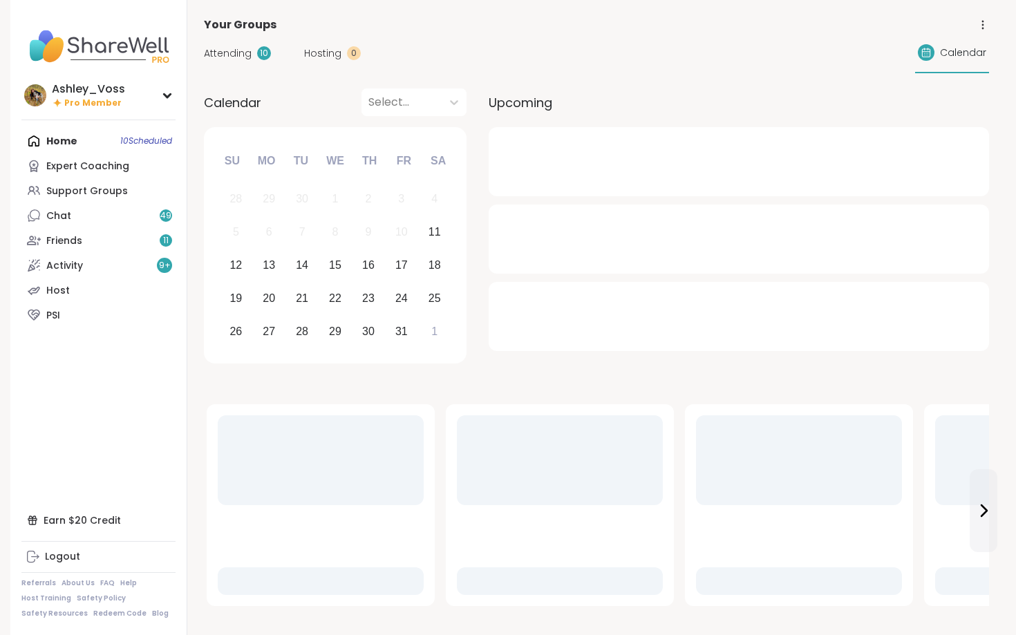
scroll to position [1, 0]
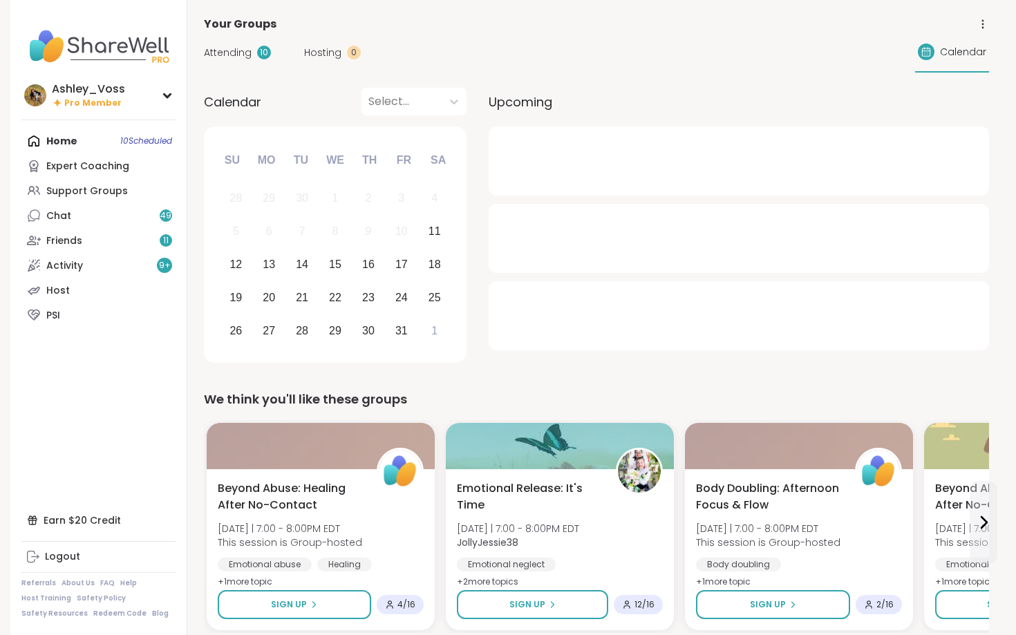
click at [234, 48] on span "Attending" at bounding box center [228, 53] width 48 height 15
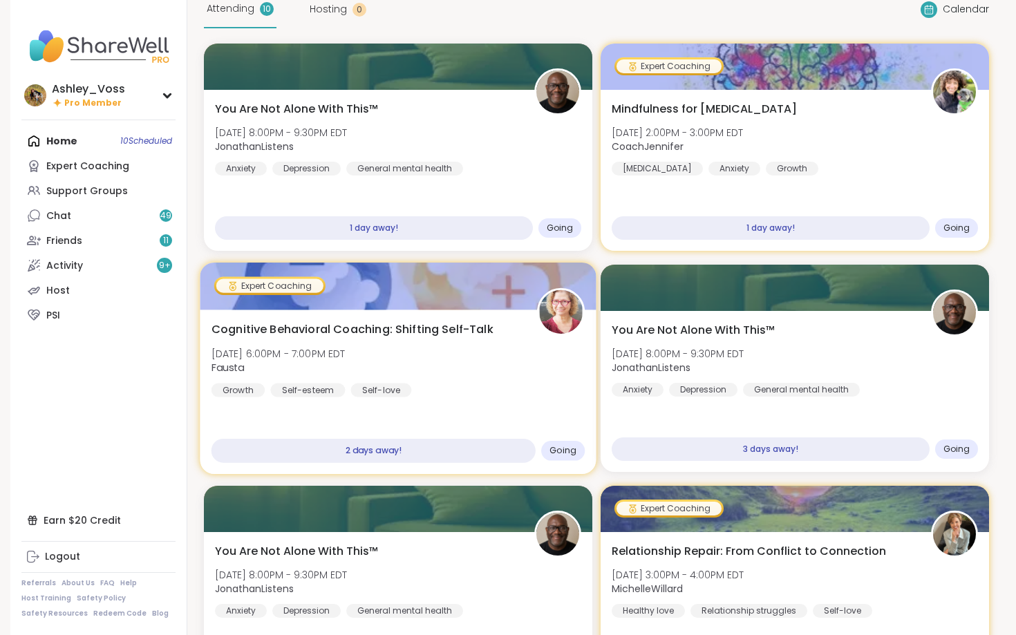
scroll to position [43, 0]
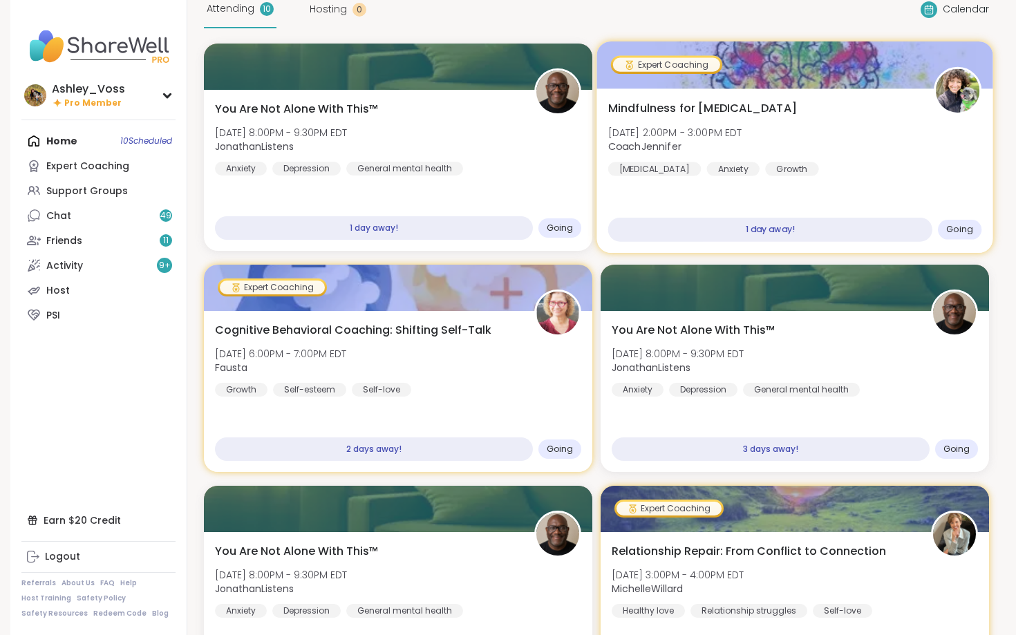
click at [977, 233] on div "Going" at bounding box center [960, 230] width 44 height 20
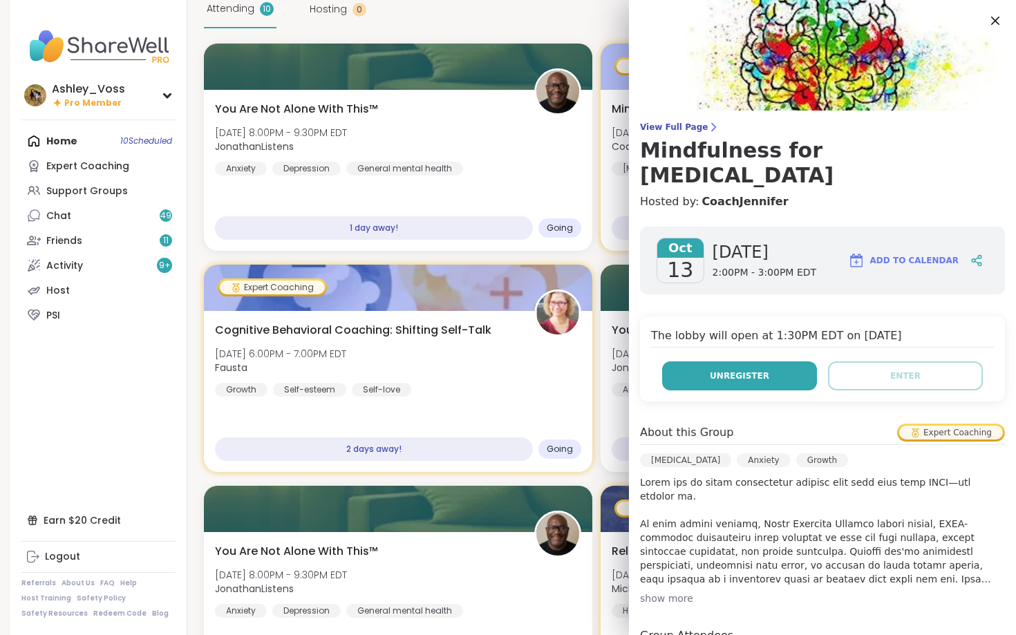
click at [764, 370] on span "Unregister" at bounding box center [739, 376] width 59 height 12
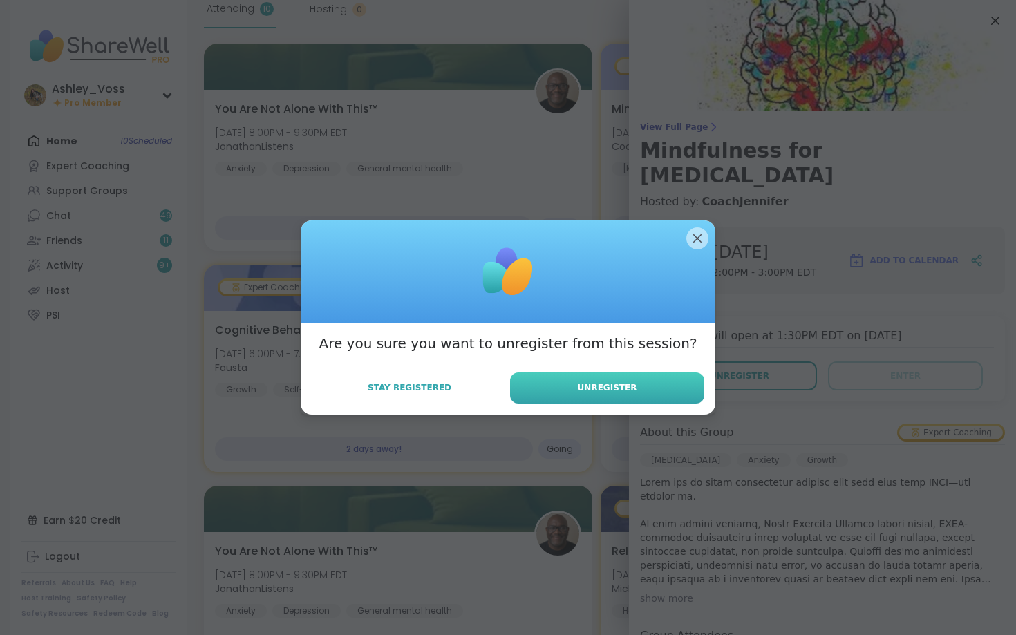
click at [669, 386] on button "Unregister" at bounding box center [607, 387] width 194 height 31
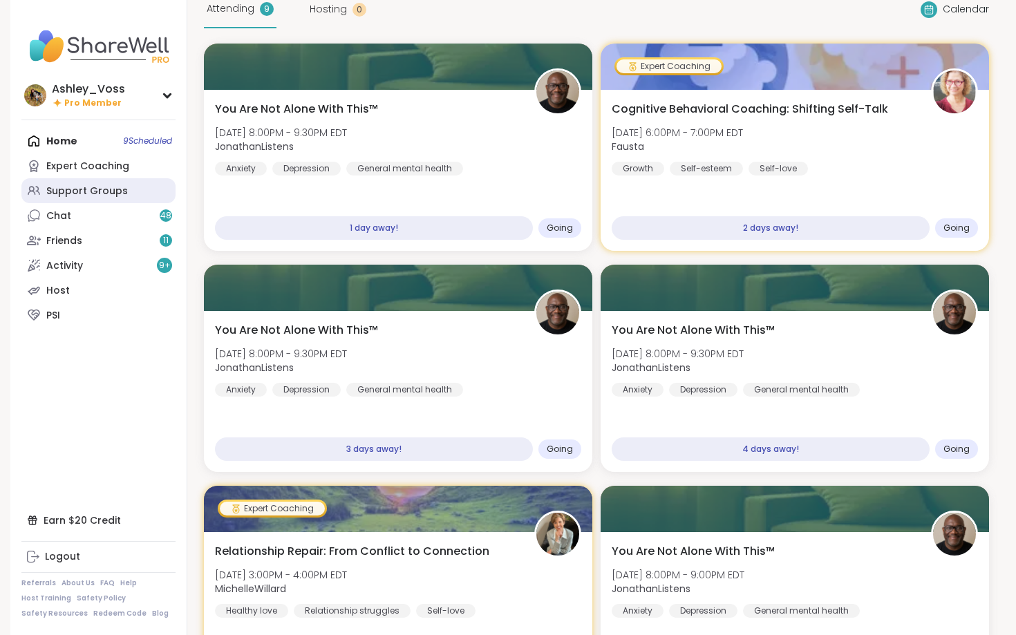
click at [90, 185] on div "Support Groups" at bounding box center [87, 192] width 82 height 14
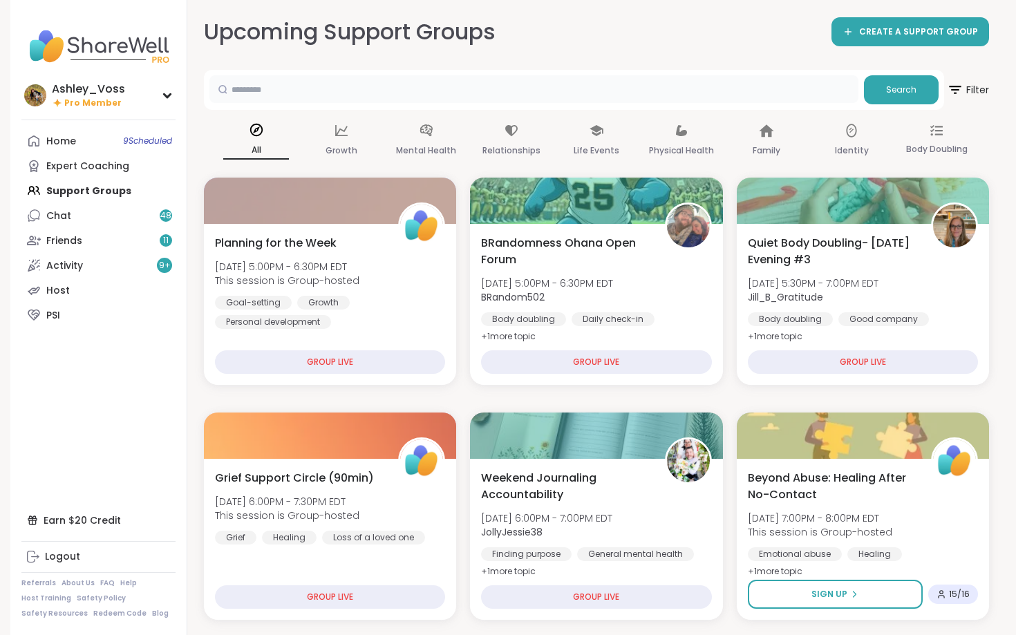
click at [259, 89] on input "text" at bounding box center [533, 89] width 649 height 28
type input "**********"
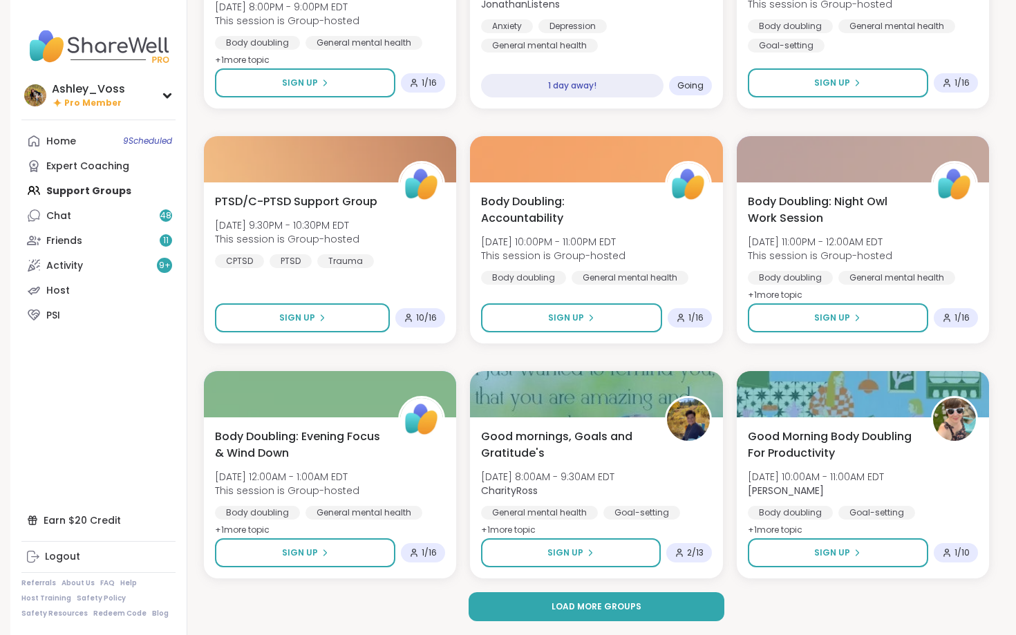
scroll to position [2390, 0]
click at [495, 601] on button "Load more groups" at bounding box center [597, 607] width 256 height 29
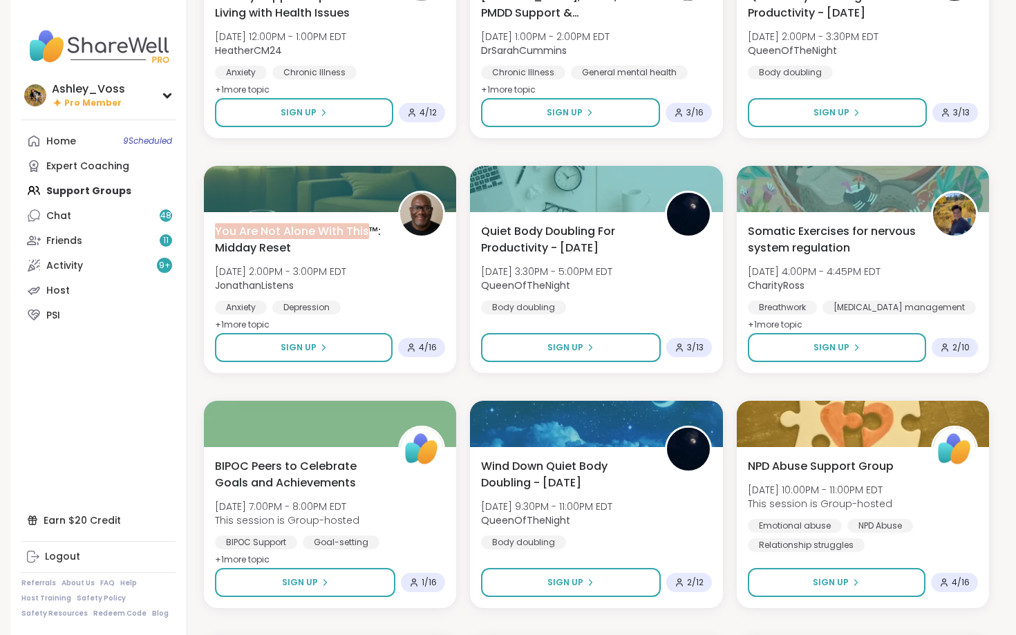
scroll to position [3303, 0]
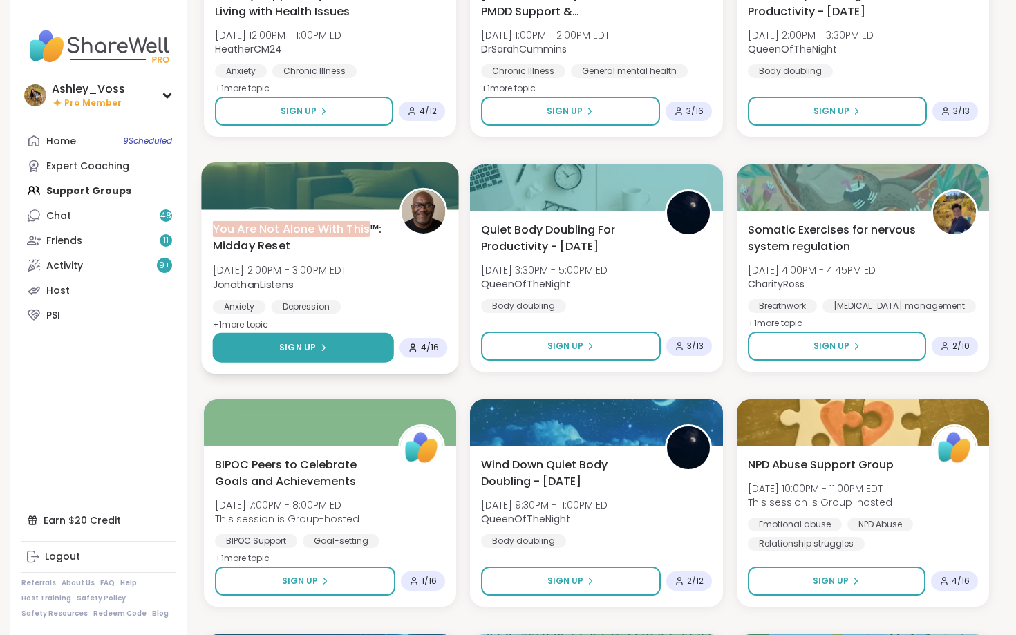
click at [366, 341] on button "Sign Up" at bounding box center [303, 348] width 181 height 30
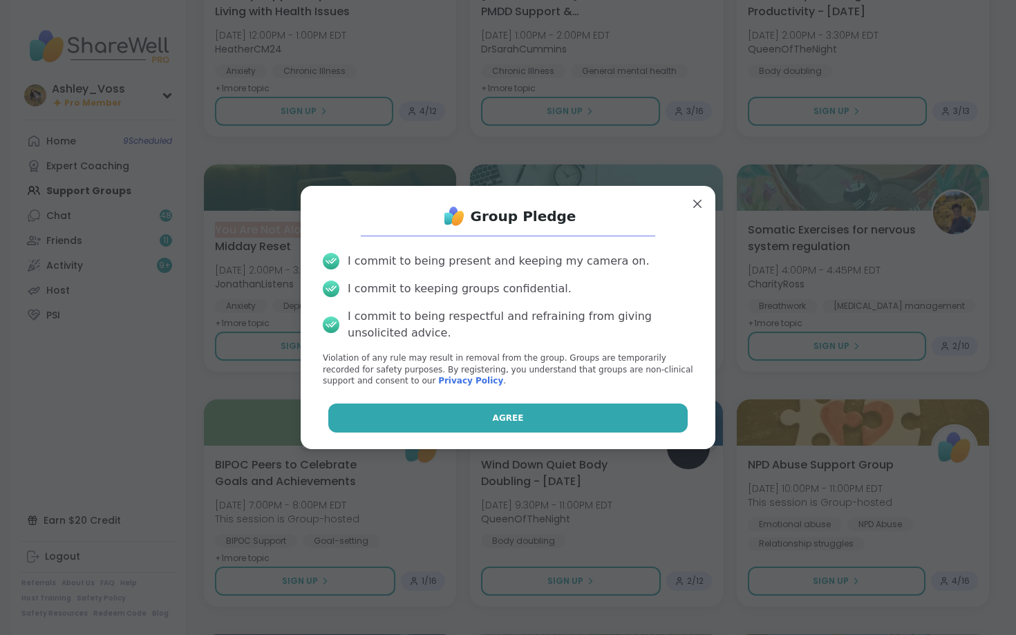
click at [523, 415] on button "Agree" at bounding box center [508, 418] width 360 height 29
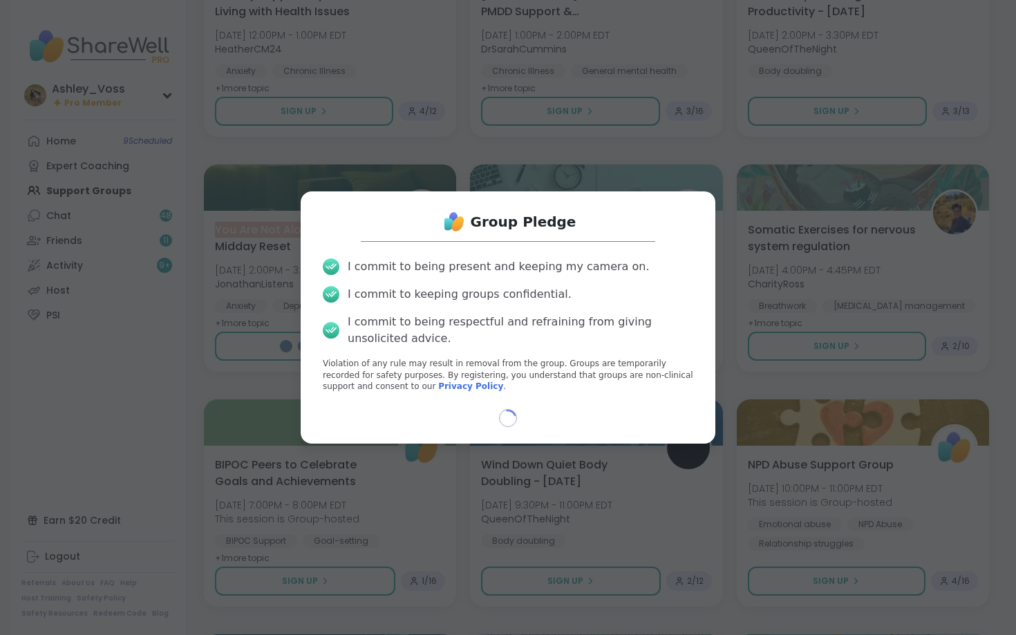
type textarea "*"
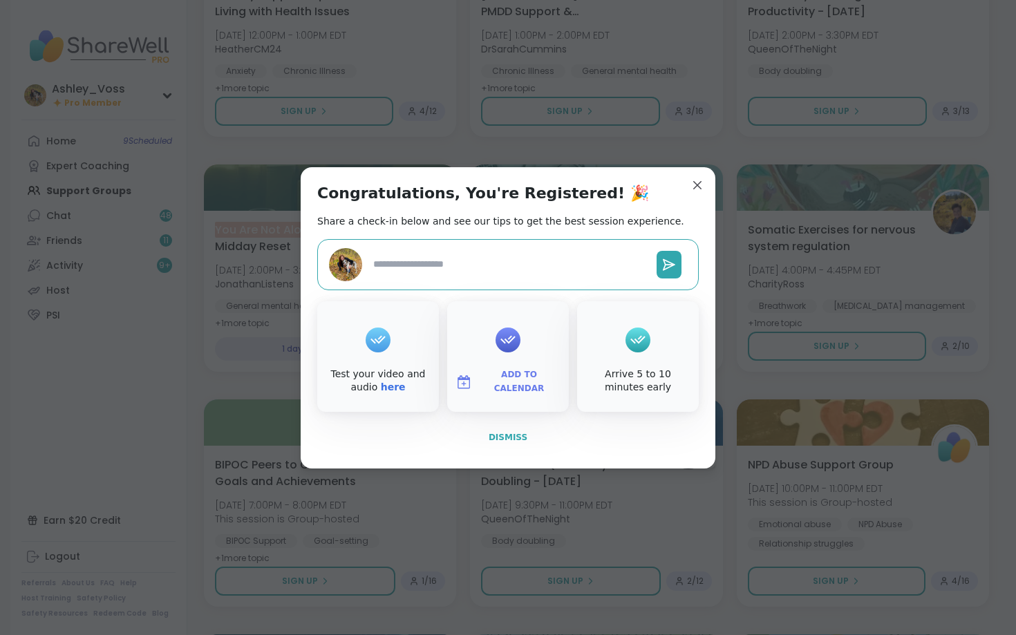
click at [518, 441] on span "Dismiss" at bounding box center [508, 438] width 39 height 10
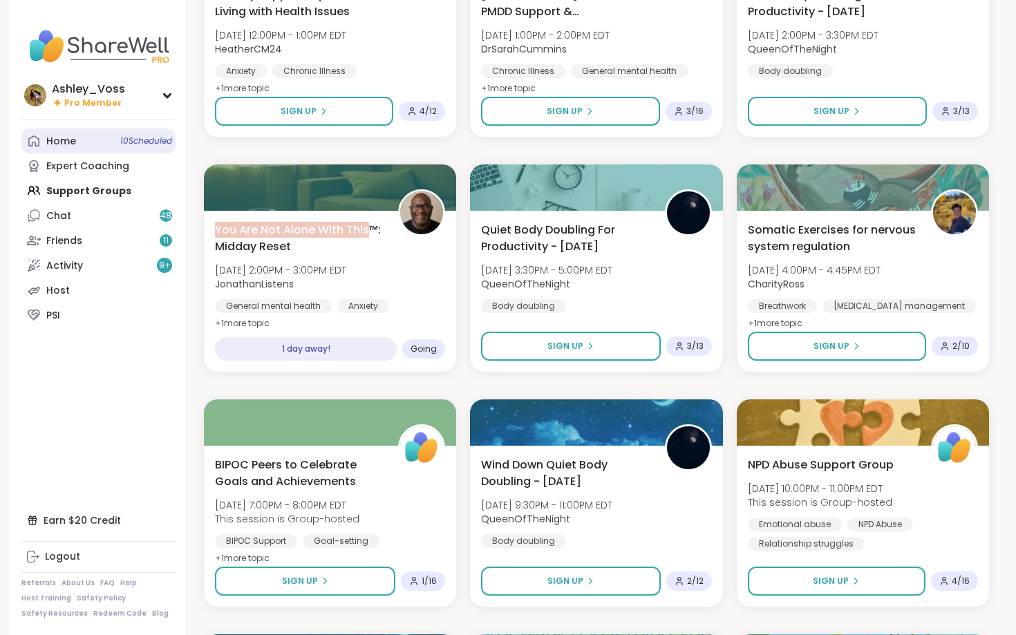
click at [84, 150] on link "Home 10 Scheduled" at bounding box center [98, 141] width 154 height 25
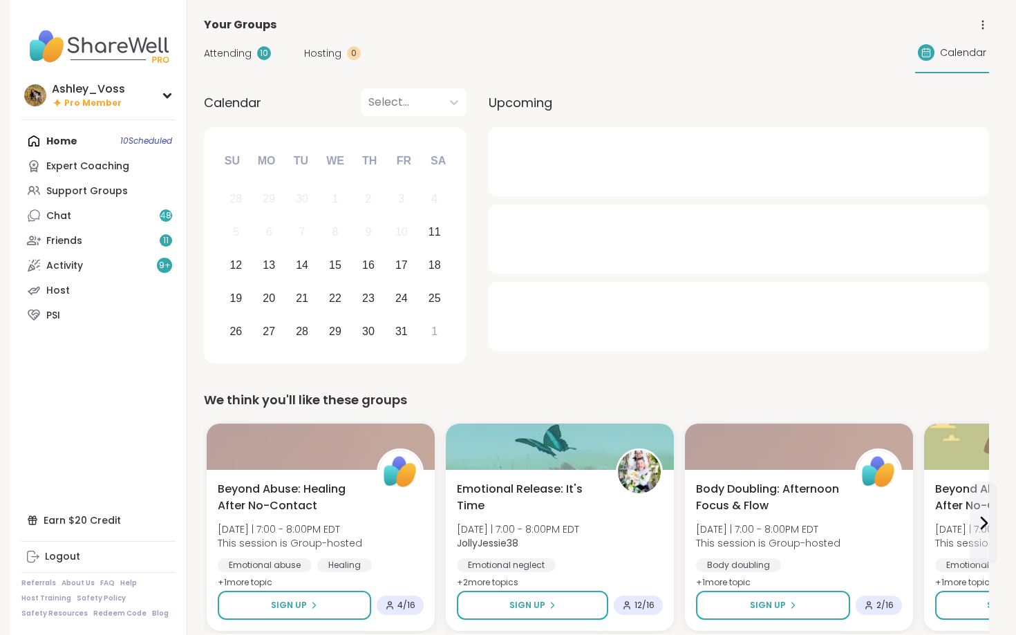
click at [237, 69] on div "Attending 10 Hosting 0 Calendar" at bounding box center [596, 53] width 785 height 40
click at [237, 66] on div "Attending 10 Hosting 0 Calendar" at bounding box center [596, 53] width 785 height 40
click at [242, 59] on span "Attending" at bounding box center [228, 53] width 48 height 15
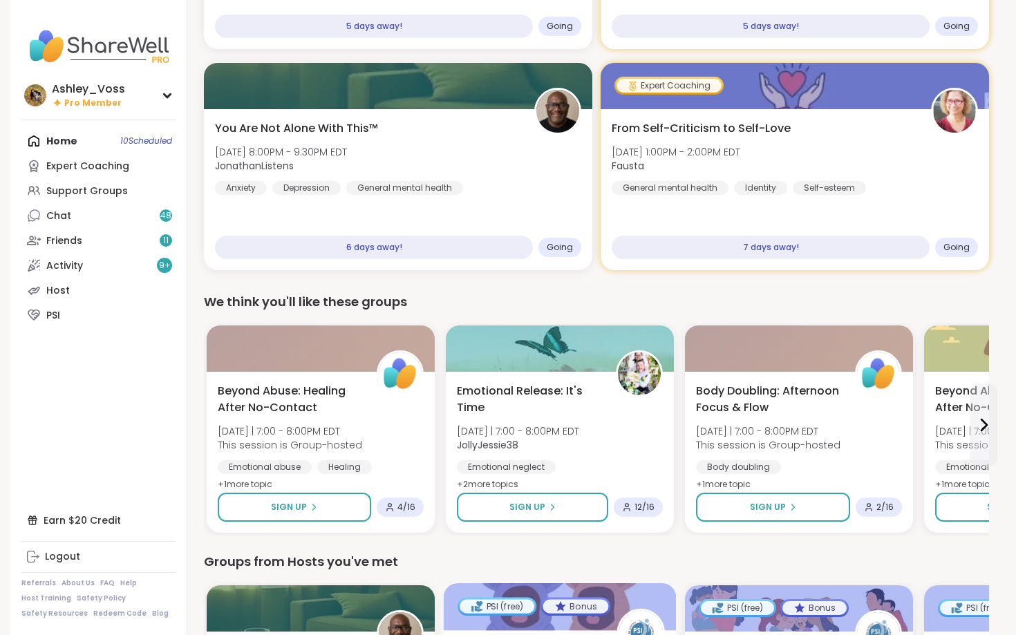
scroll to position [911, 0]
